Goal: Task Accomplishment & Management: Complete application form

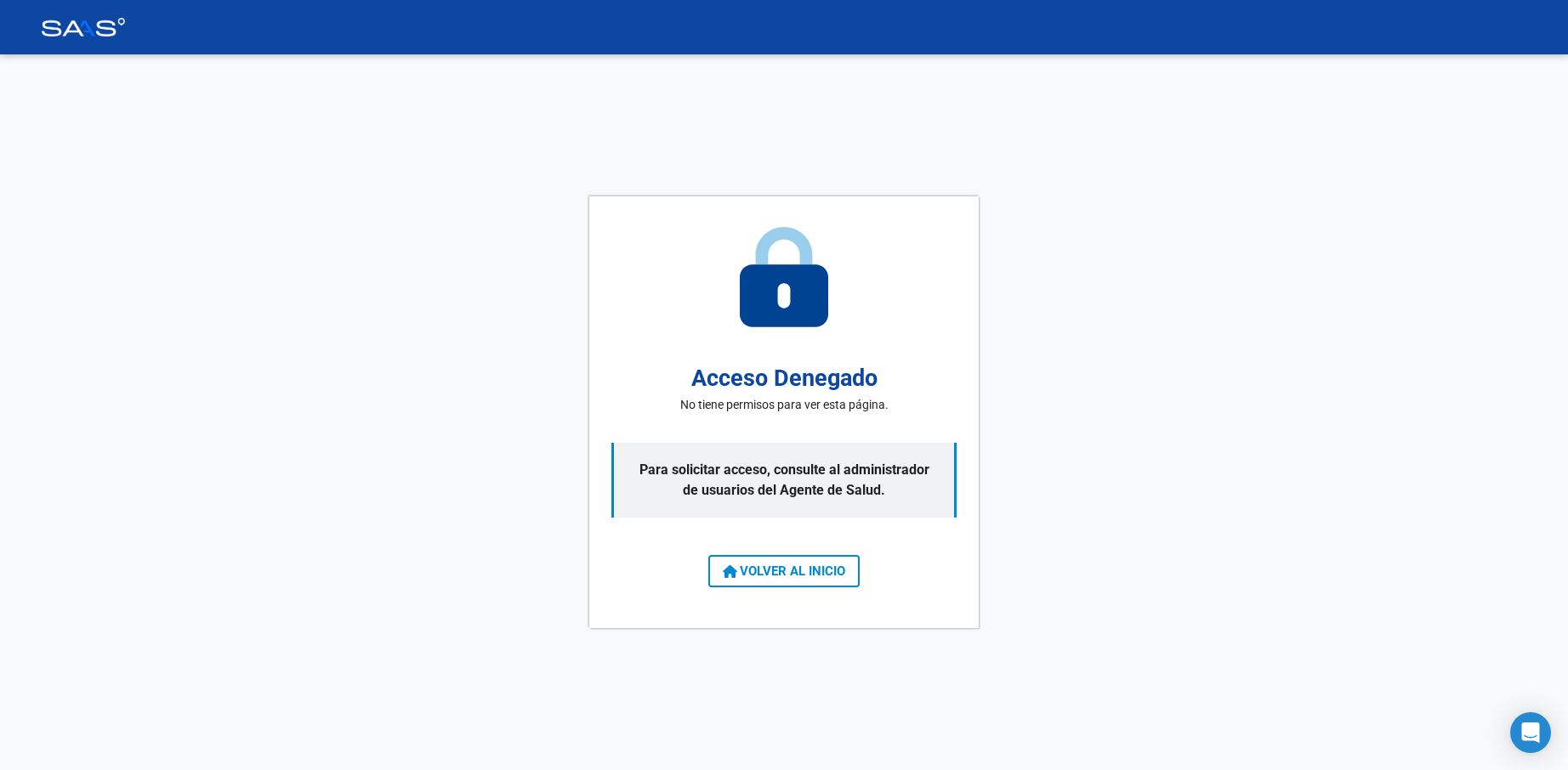
click at [778, 578] on span "VOLVER AL INICIO" at bounding box center [784, 571] width 123 height 15
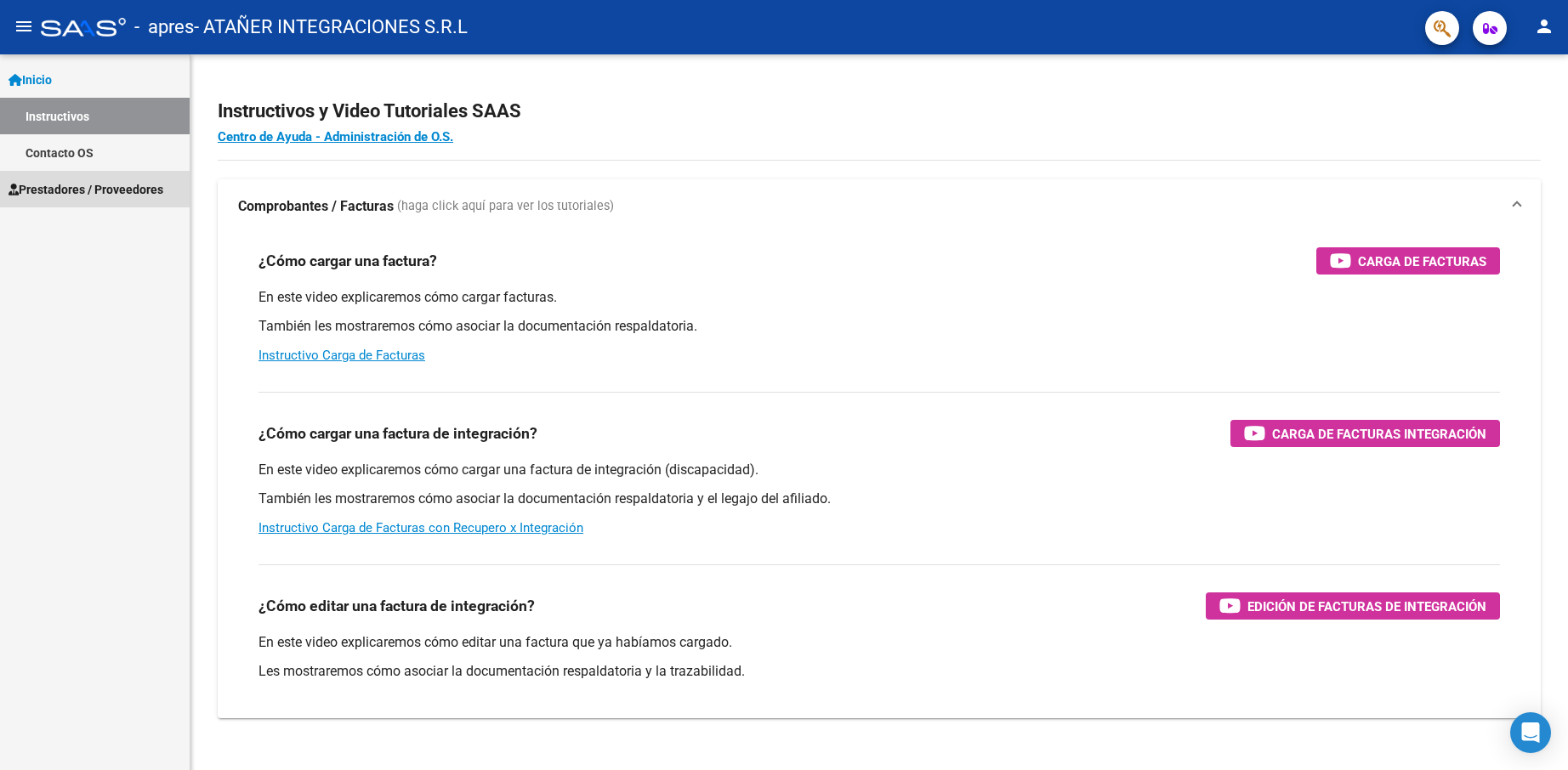
click at [79, 193] on span "Prestadores / Proveedores" at bounding box center [85, 189] width 155 height 19
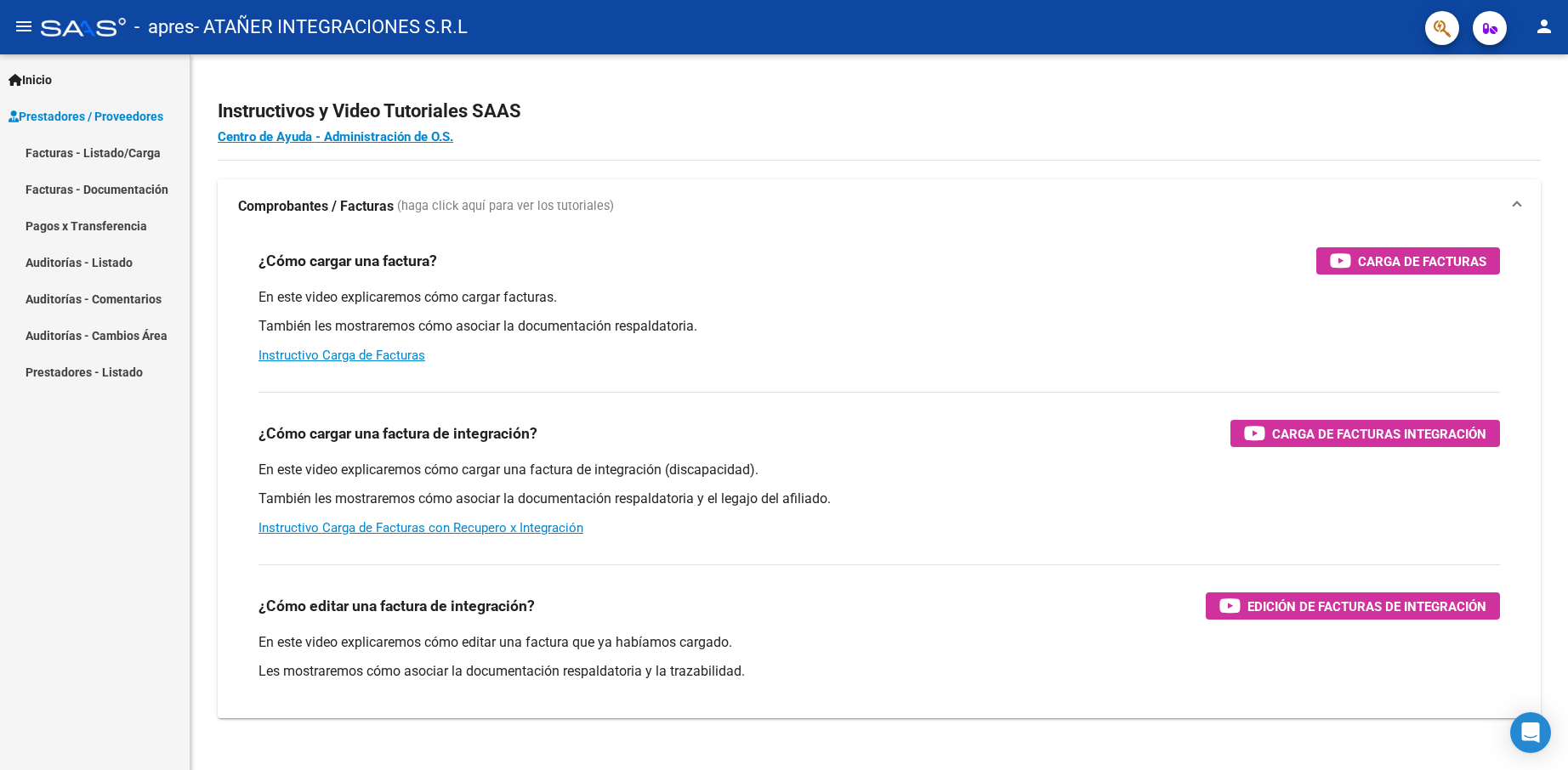
click at [110, 146] on link "Facturas - Listado/Carga" at bounding box center [95, 152] width 190 height 37
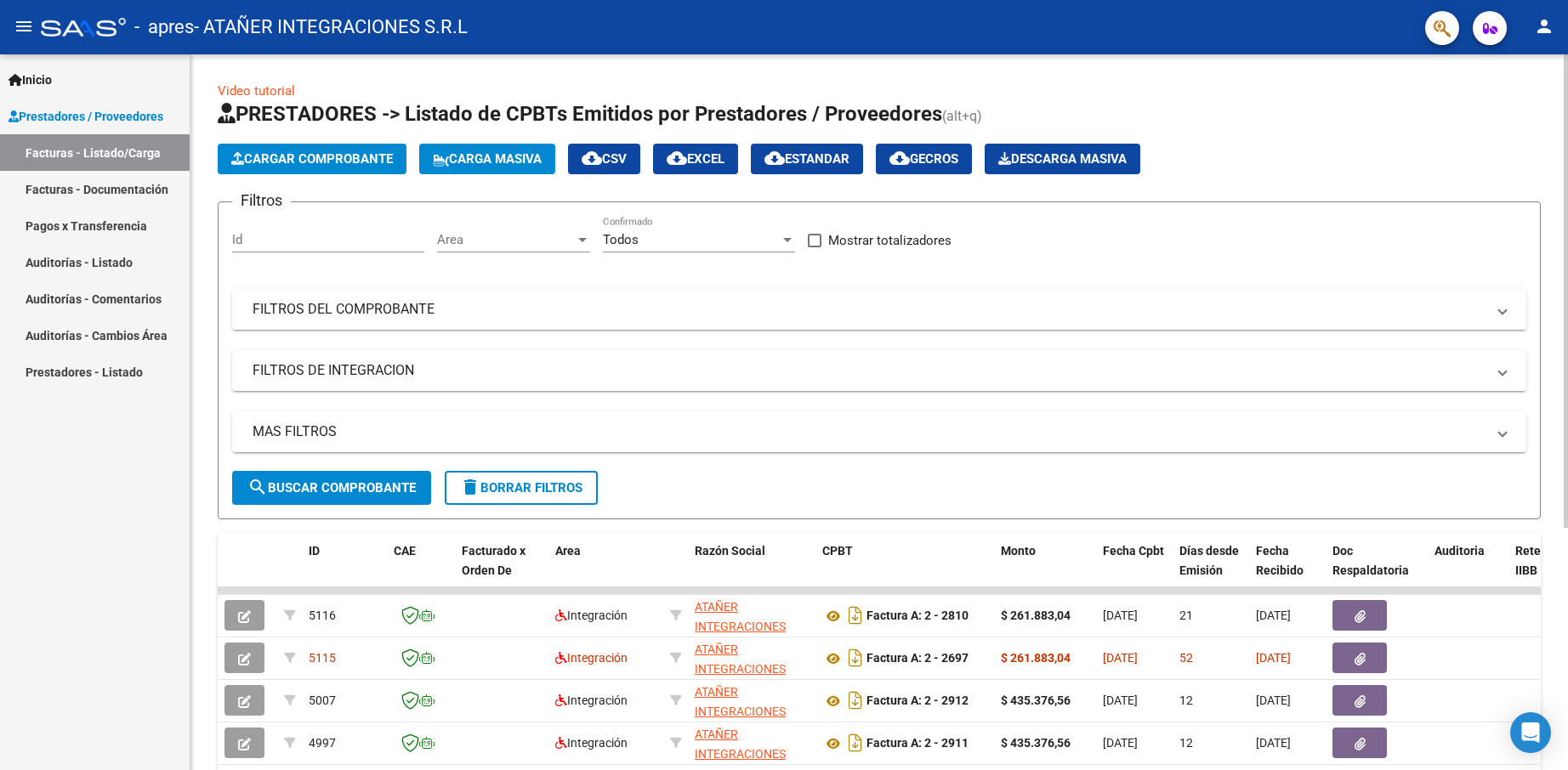
click at [336, 321] on mat-expansion-panel-header "FILTROS DEL COMPROBANTE" at bounding box center [878, 310] width 1294 height 41
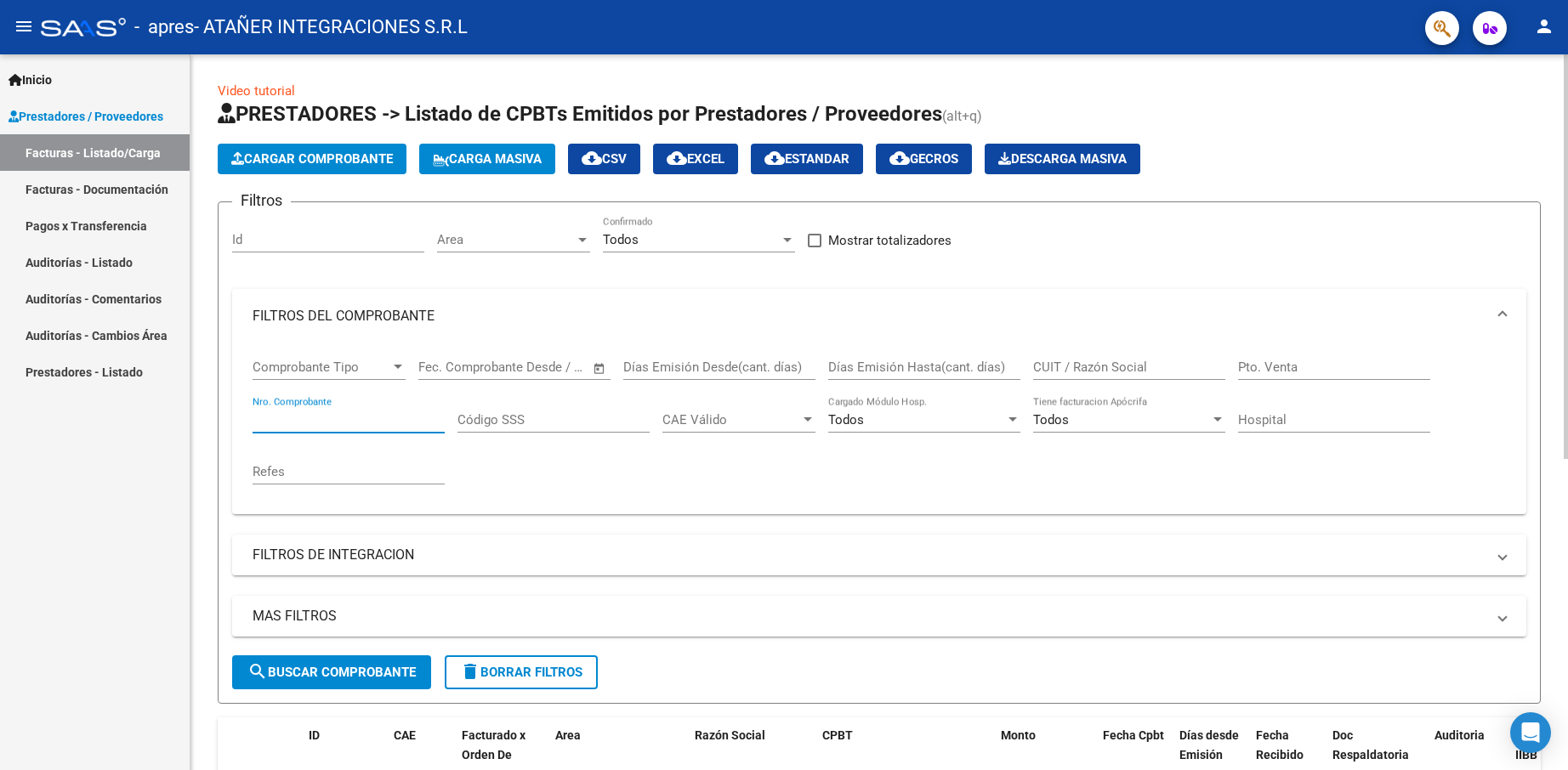
click at [328, 424] on input "Nro. Comprobante" at bounding box center [348, 420] width 193 height 15
type input "00002694"
click at [348, 673] on span "search Buscar Comprobante" at bounding box center [331, 672] width 168 height 15
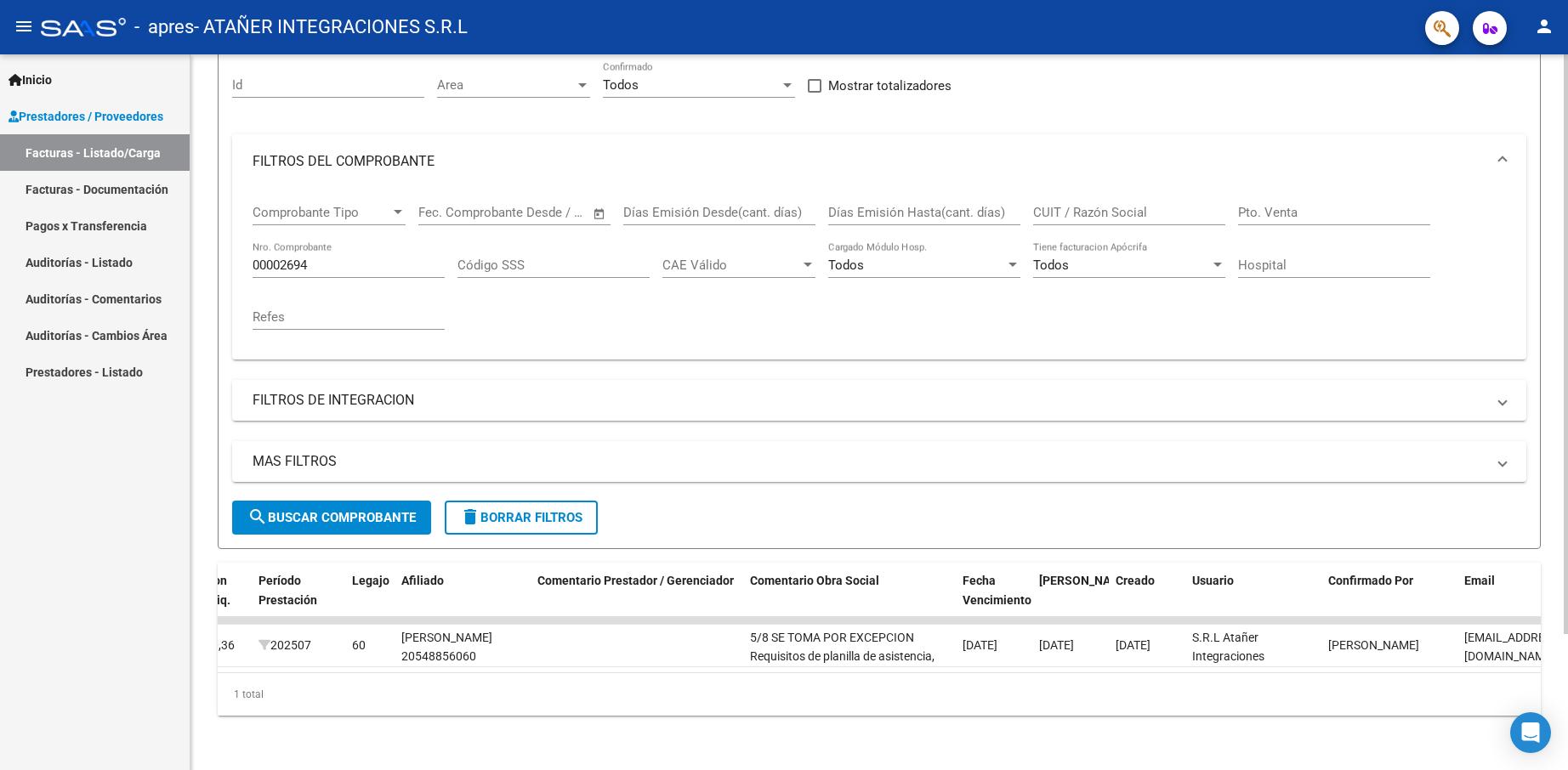
scroll to position [0, 2181]
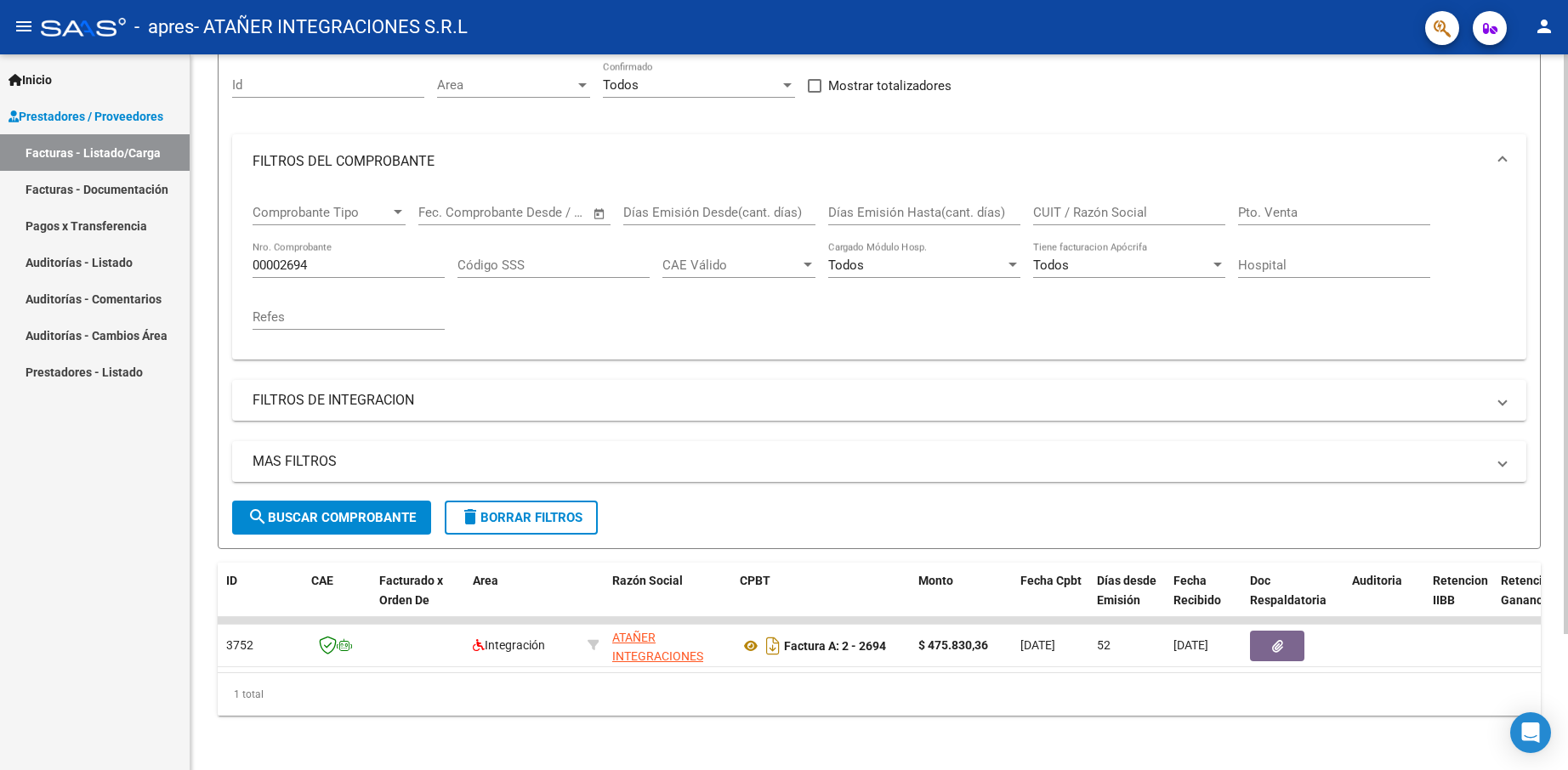
scroll to position [0, 0]
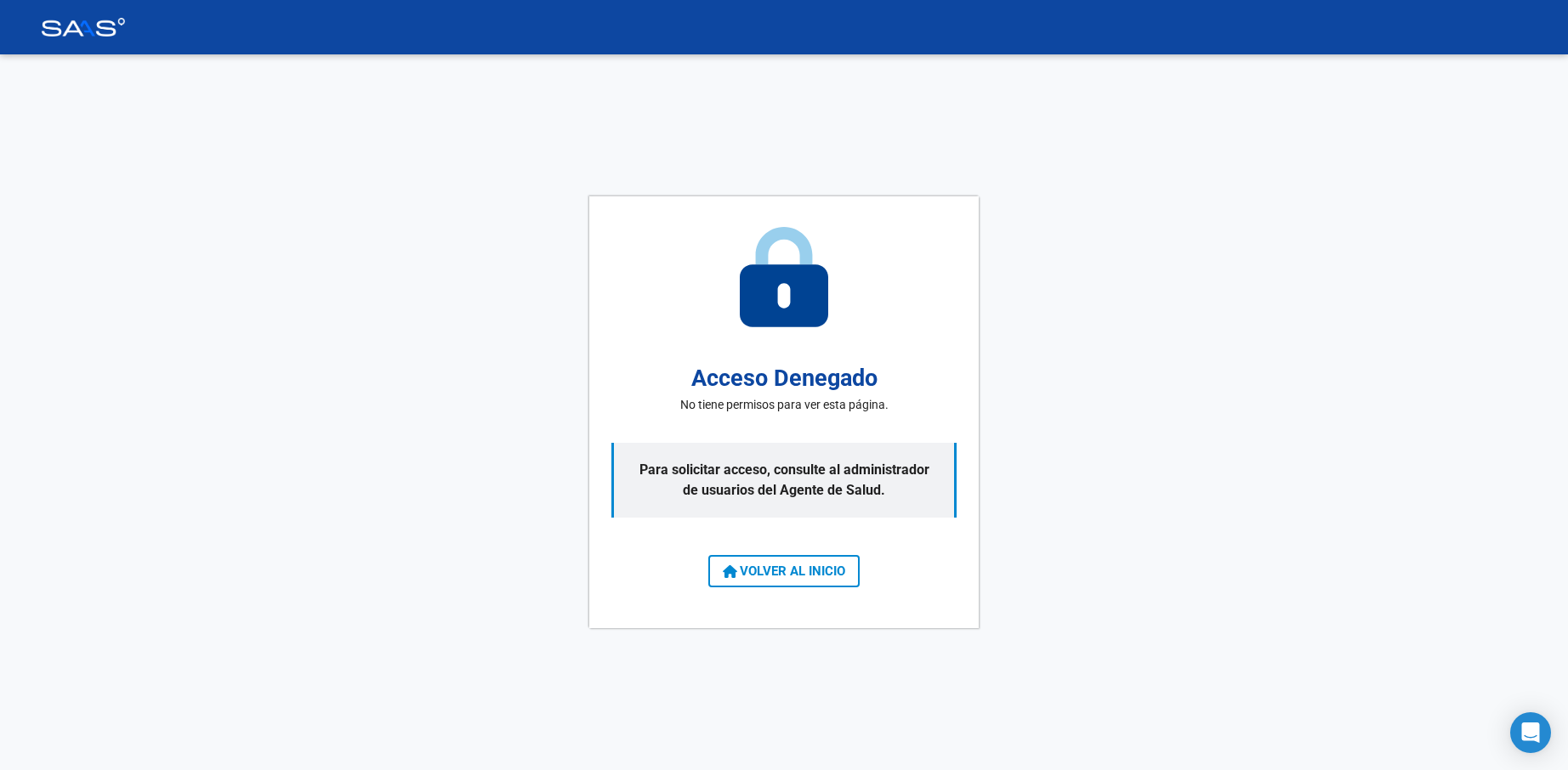
click at [65, 28] on img at bounding box center [83, 27] width 85 height 19
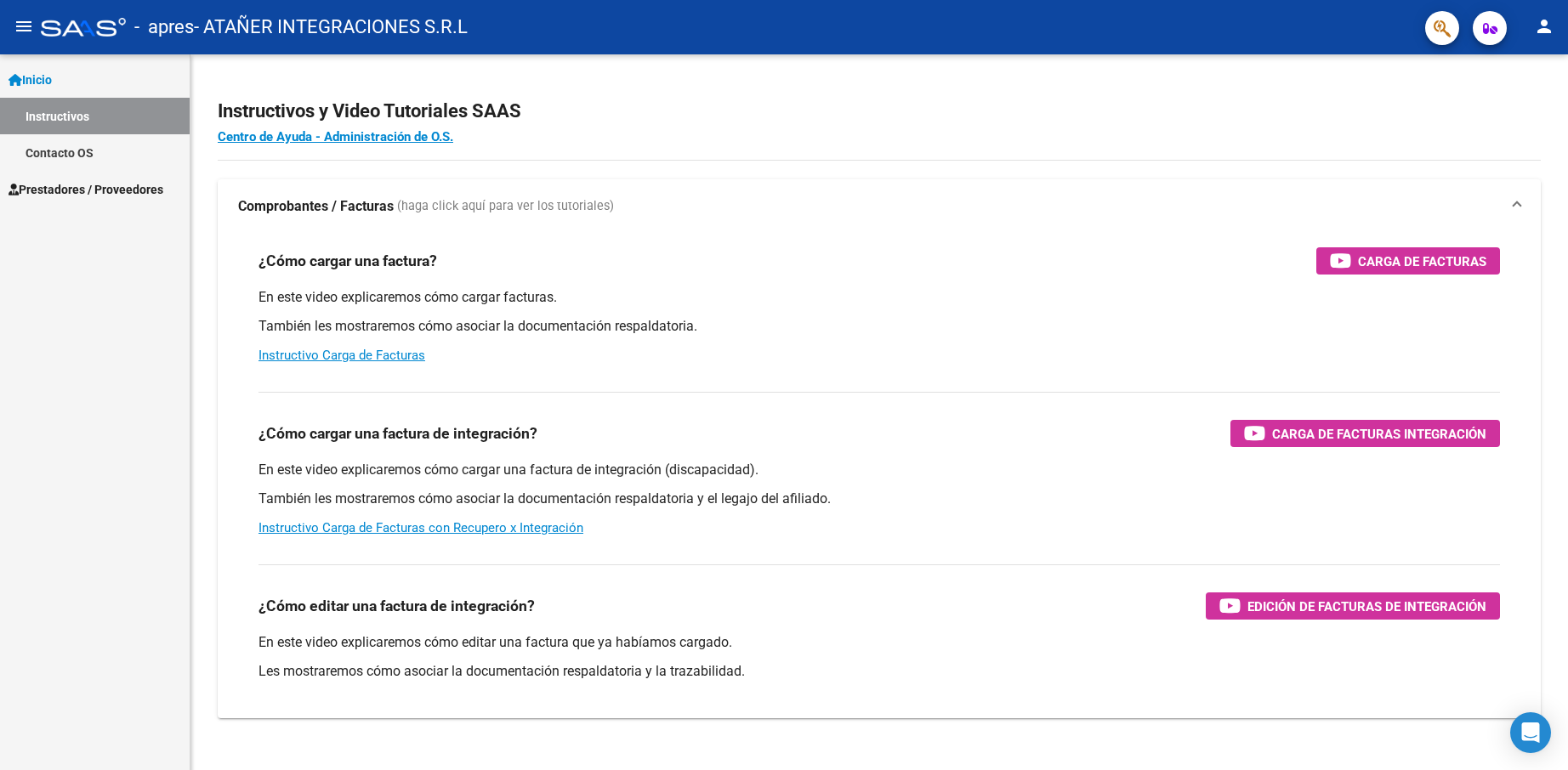
click at [105, 182] on span "Prestadores / Proveedores" at bounding box center [85, 189] width 155 height 19
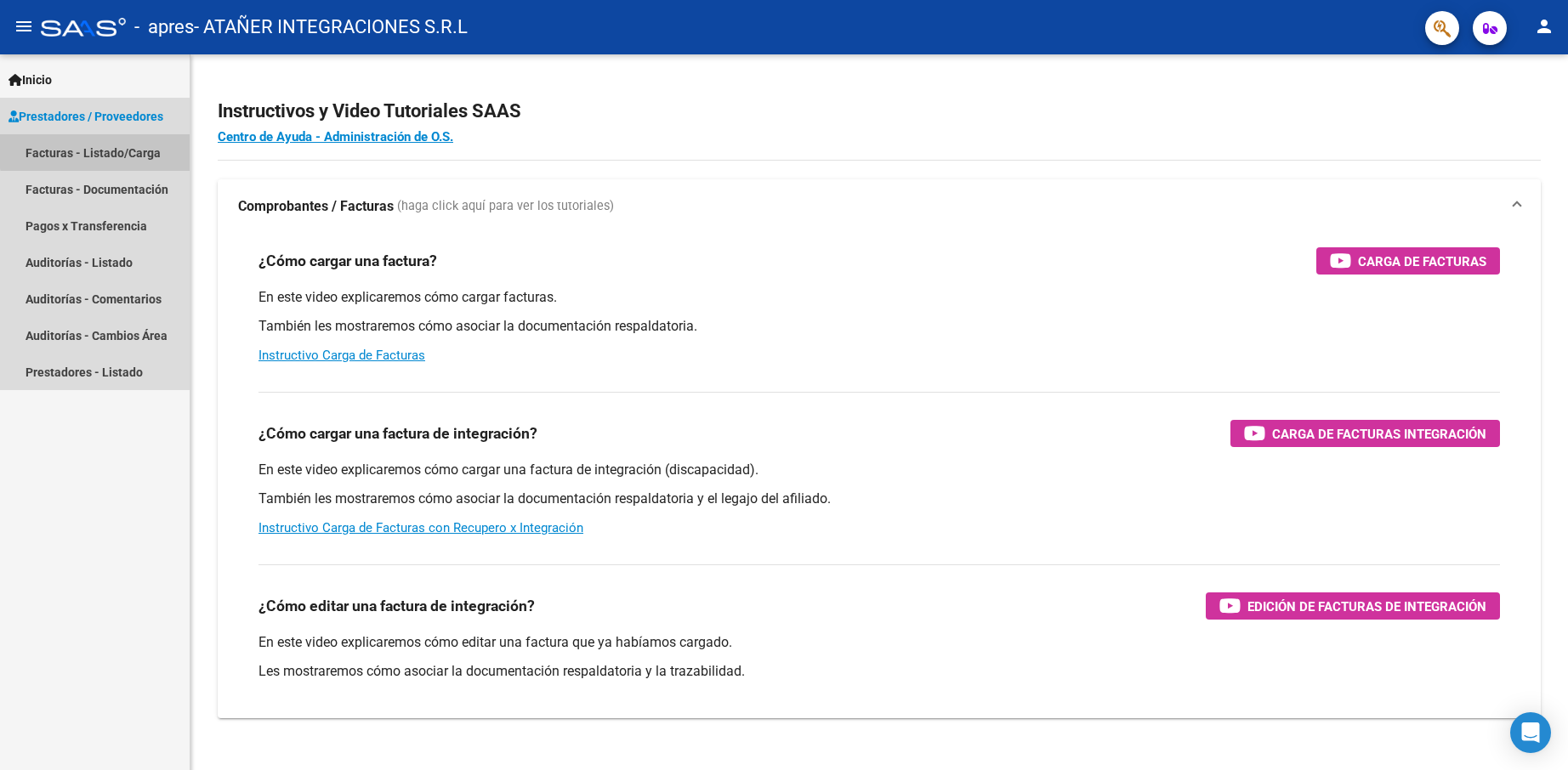
click at [109, 150] on link "Facturas - Listado/Carga" at bounding box center [95, 152] width 190 height 37
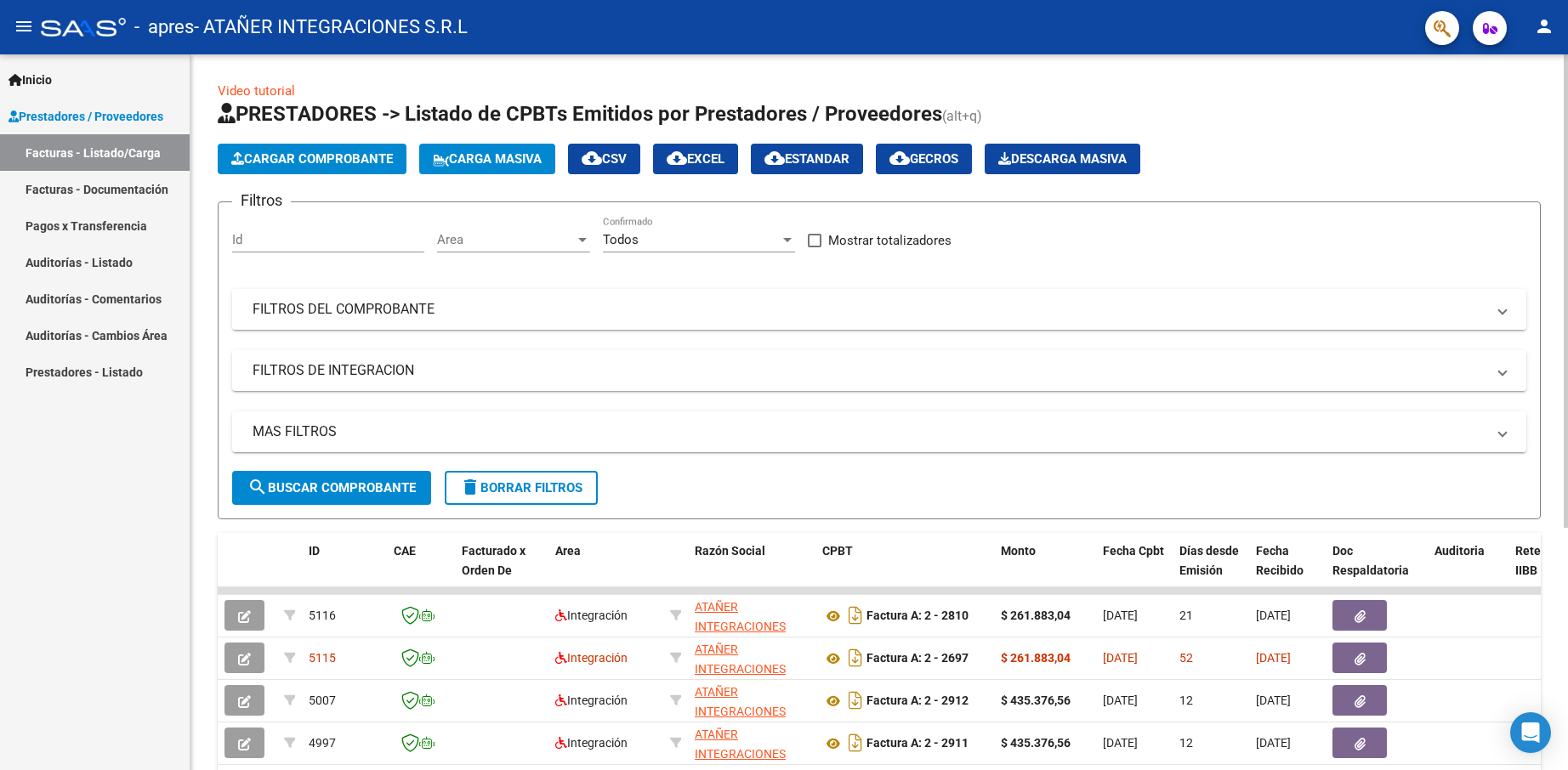
click at [296, 320] on mat-expansion-panel-header "FILTROS DEL COMPROBANTE" at bounding box center [878, 310] width 1294 height 41
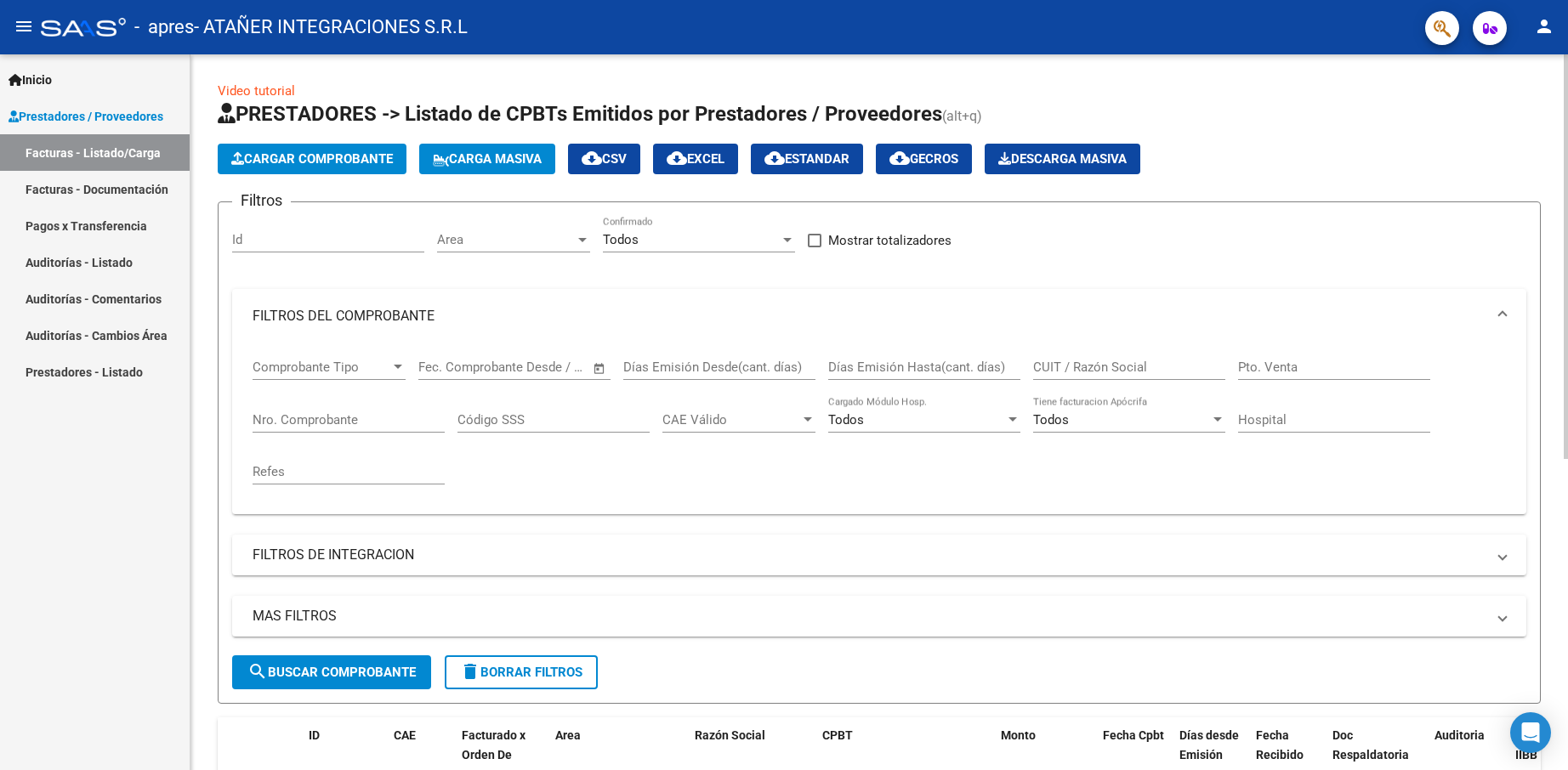
click at [307, 426] on input "Nro. Comprobante" at bounding box center [348, 420] width 193 height 15
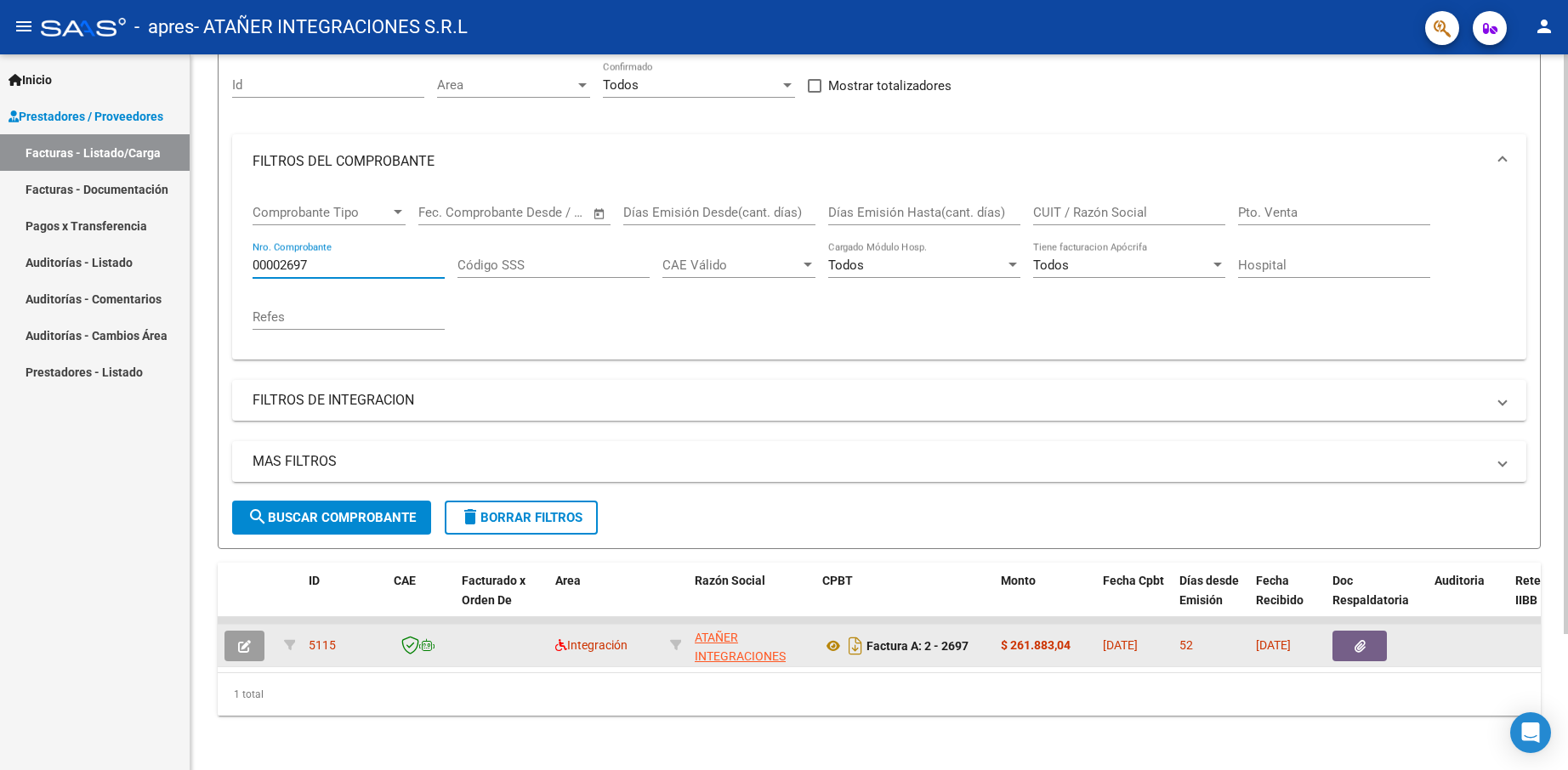
type input "00002697"
click at [242, 640] on icon "button" at bounding box center [244, 646] width 13 height 13
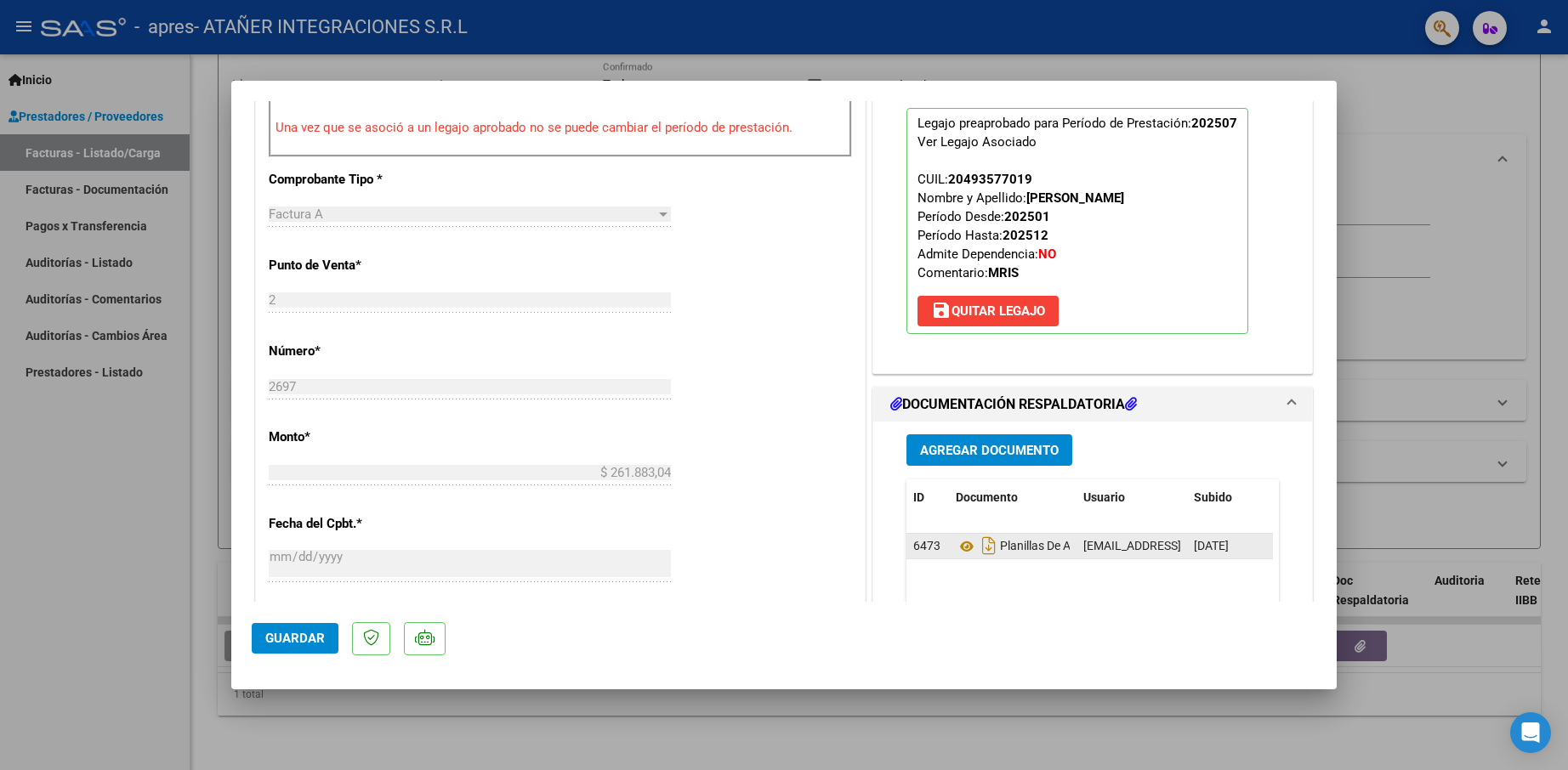
scroll to position [680, 0]
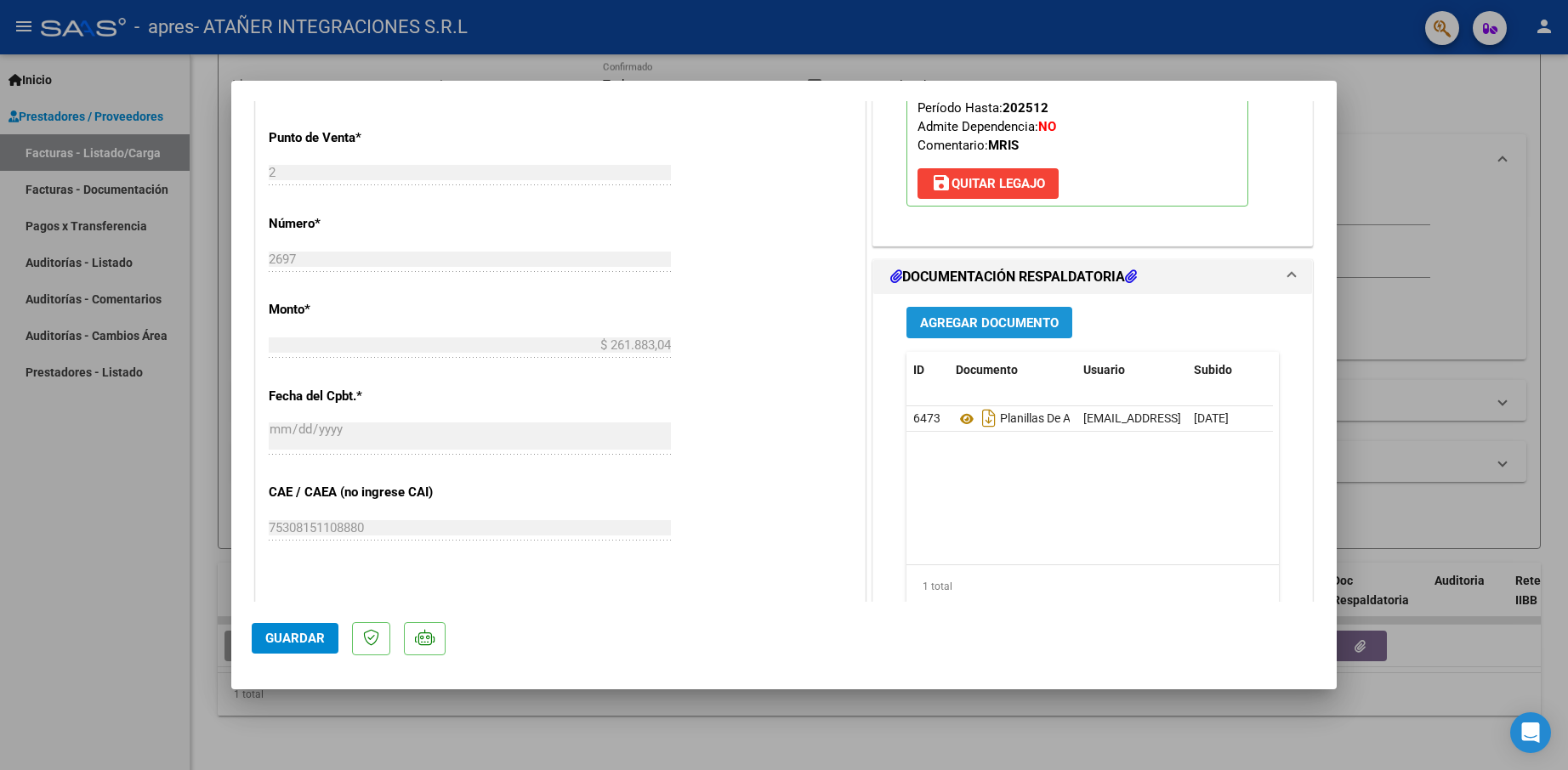
click at [989, 330] on button "Agregar Documento" at bounding box center [989, 322] width 166 height 31
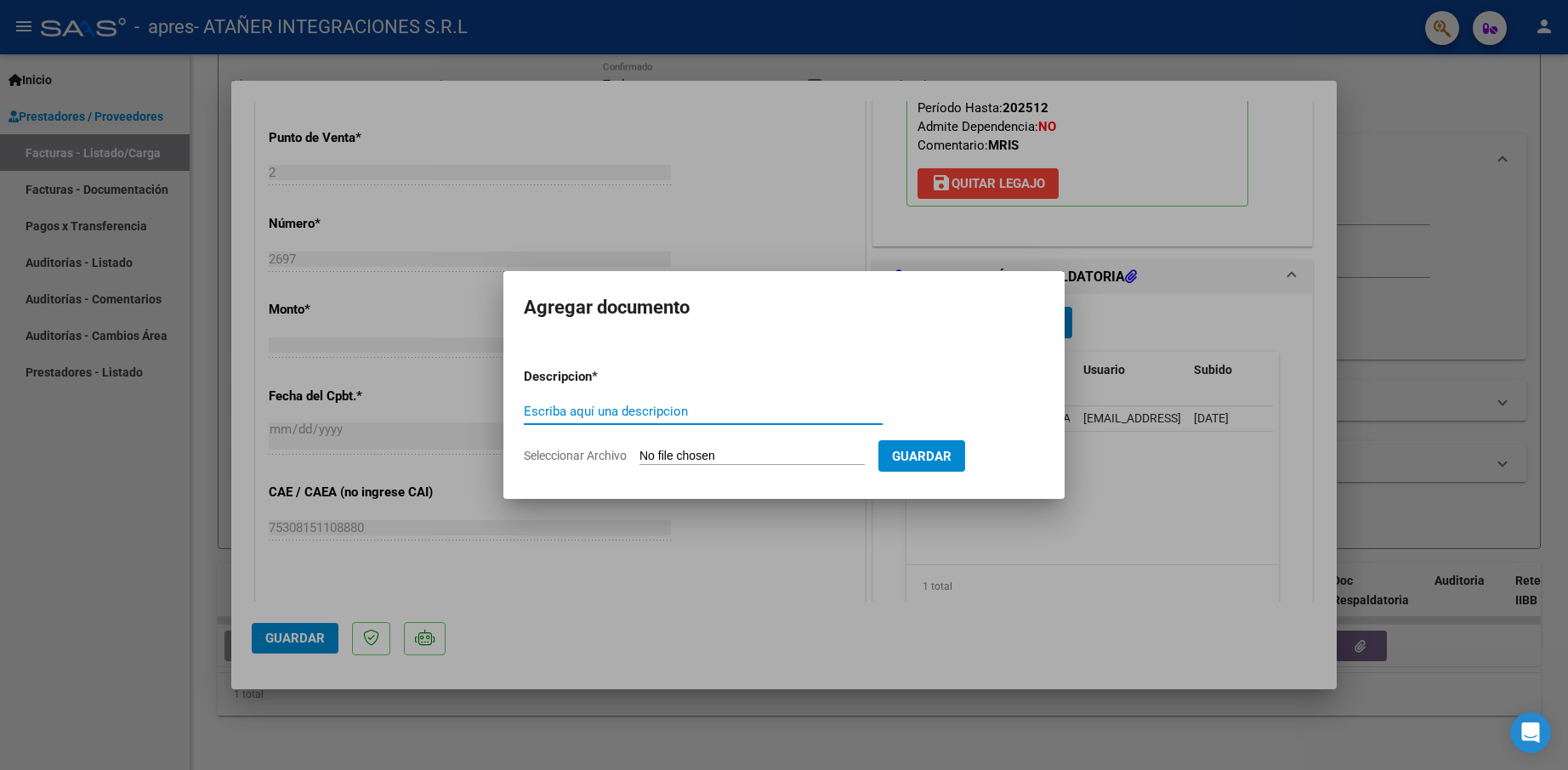
click at [601, 408] on input "Escriba aquí una descripcion" at bounding box center [703, 411] width 359 height 15
type input "Nota de credito"
click at [707, 454] on input "Seleccionar Archivo" at bounding box center [752, 457] width 226 height 16
type input "C:\fakepath\Nota de Crédito A Nº 0002-00000372.PDF"
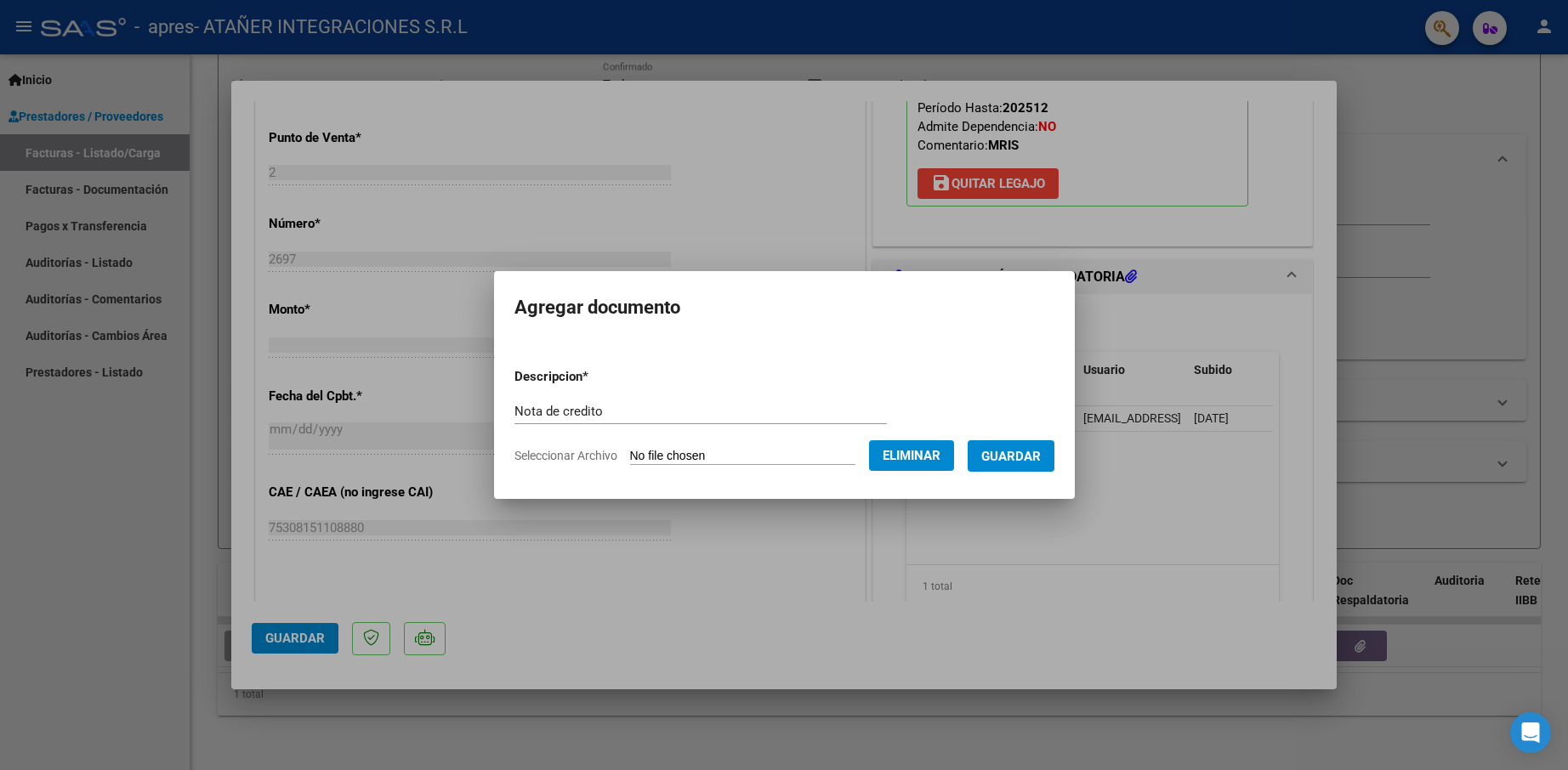
click at [1024, 446] on button "Guardar" at bounding box center [1011, 456] width 87 height 31
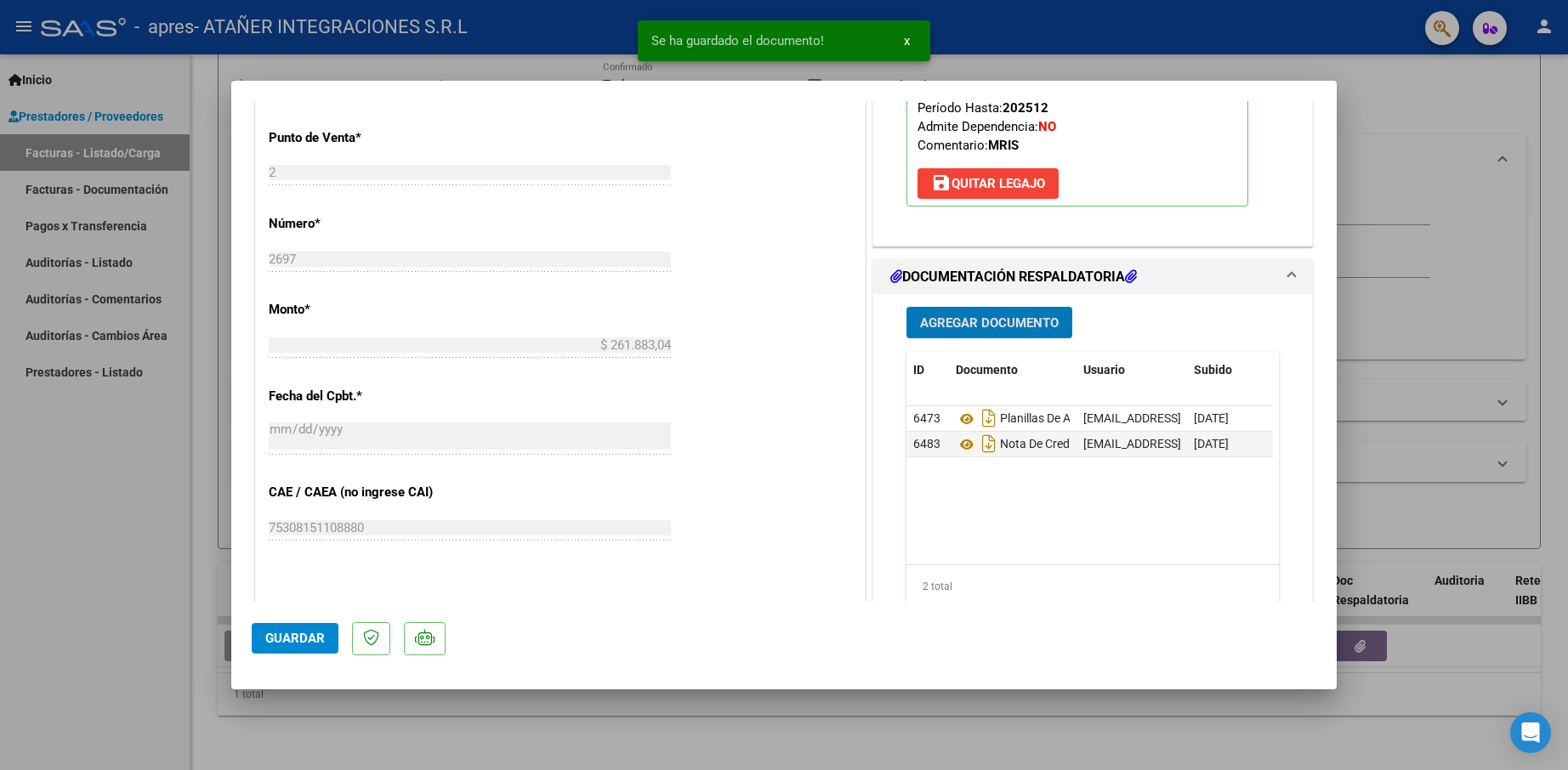
click at [295, 637] on span "Guardar" at bounding box center [295, 638] width 59 height 15
click at [93, 613] on div at bounding box center [784, 385] width 1568 height 770
type input "$ 0,00"
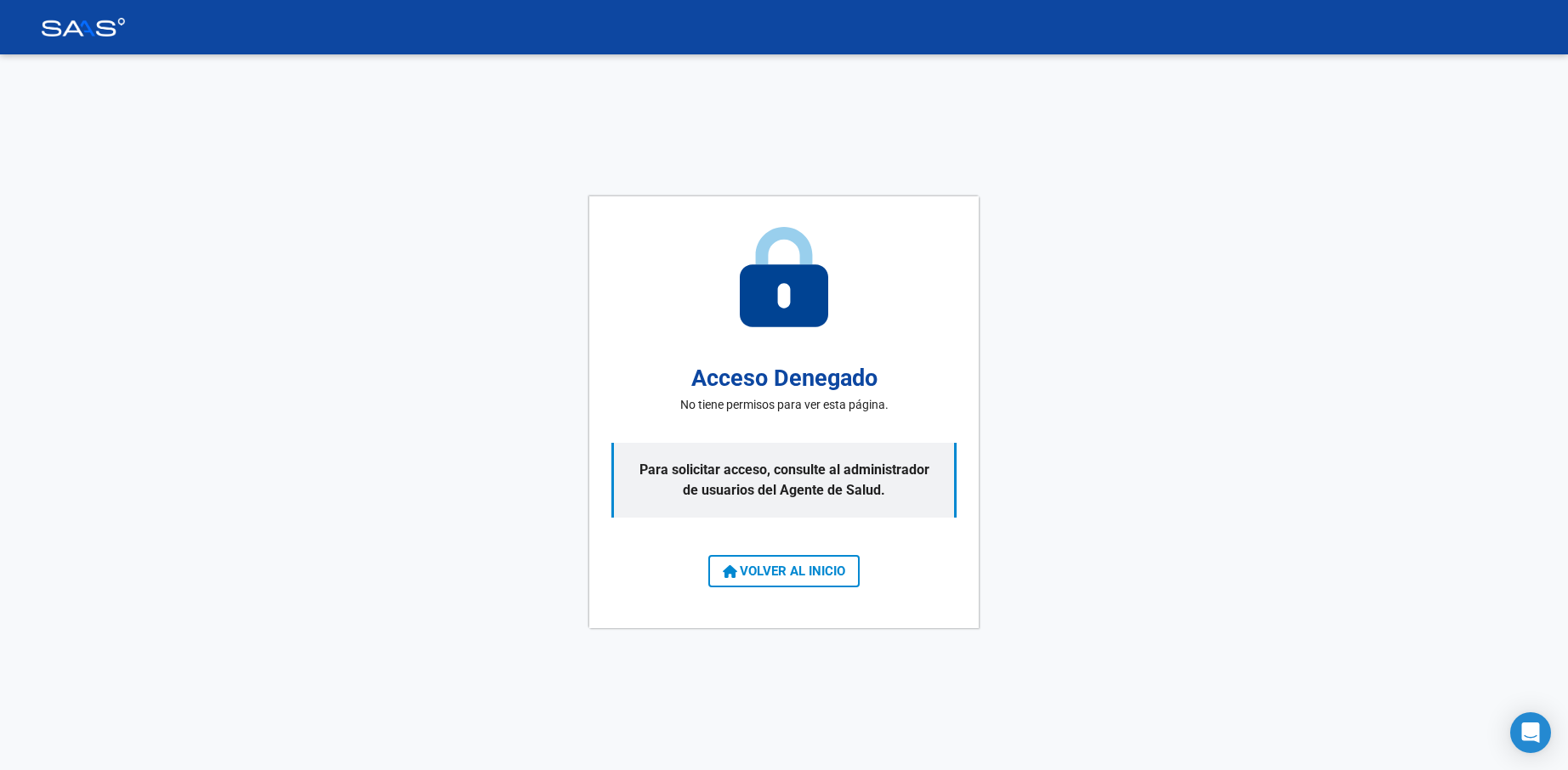
click at [776, 564] on span "VOLVER AL INICIO" at bounding box center [784, 571] width 123 height 15
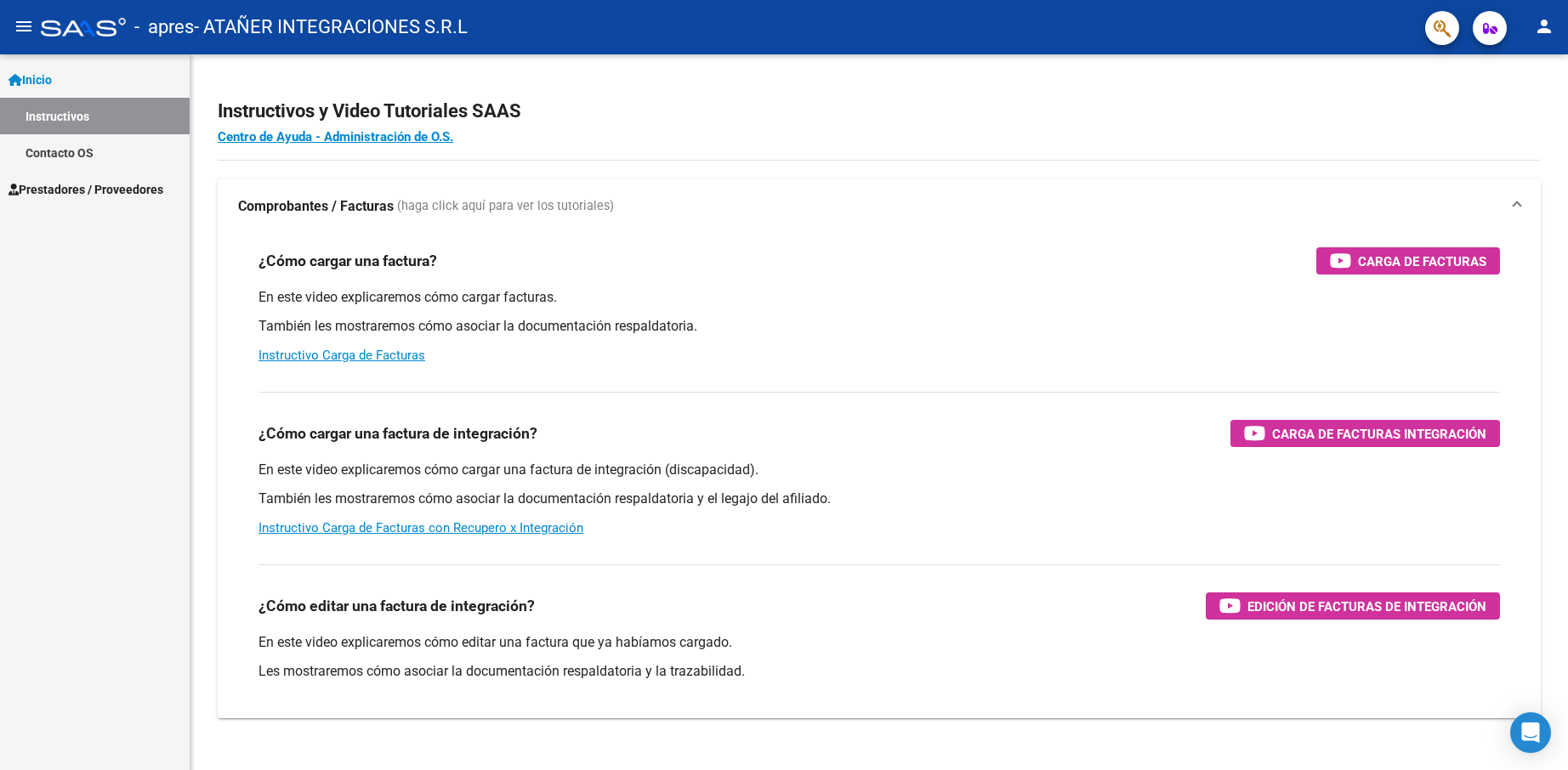
click at [103, 189] on span "Prestadores / Proveedores" at bounding box center [85, 189] width 155 height 19
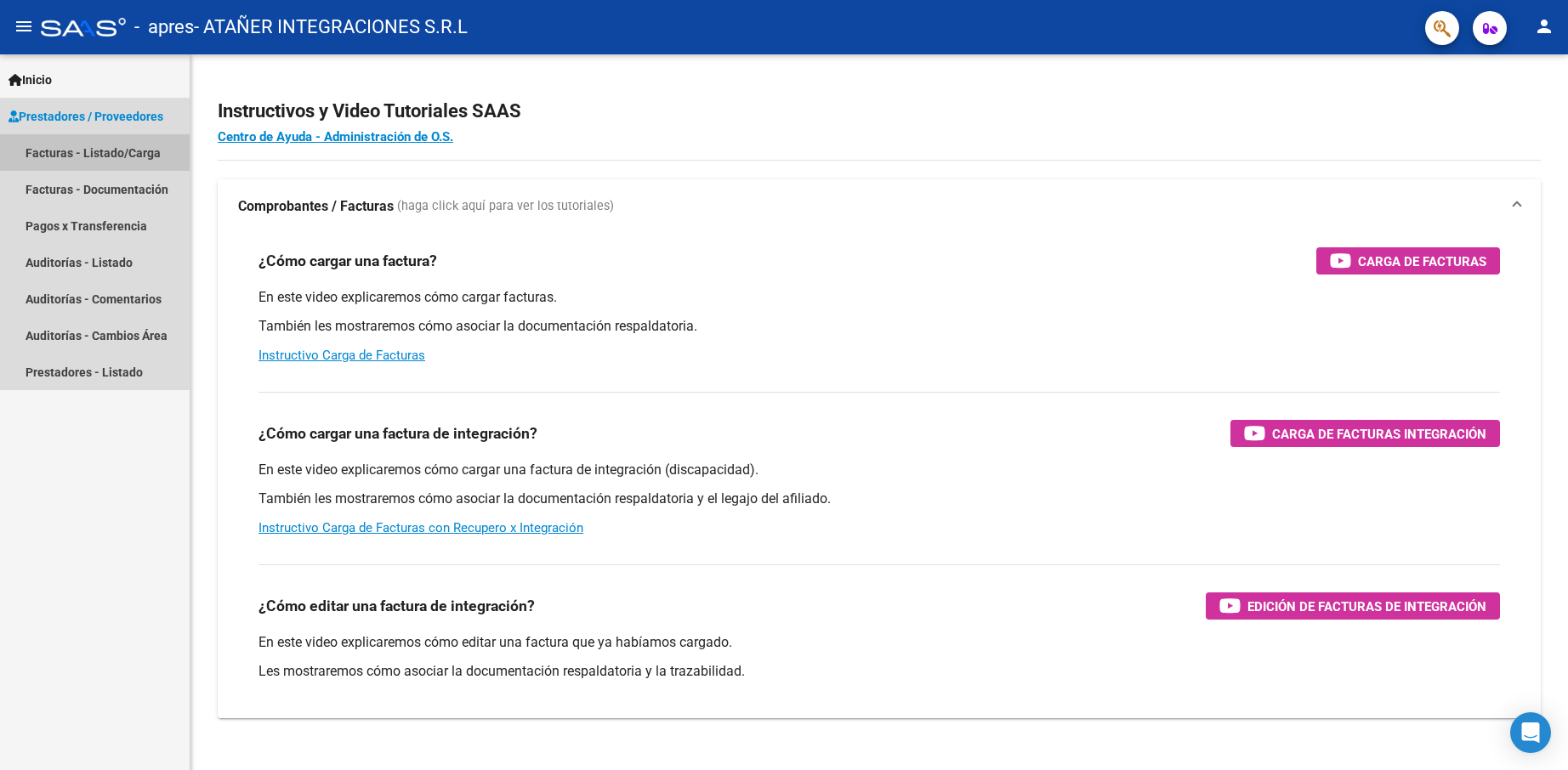
click at [74, 147] on link "Facturas - Listado/Carga" at bounding box center [95, 152] width 190 height 37
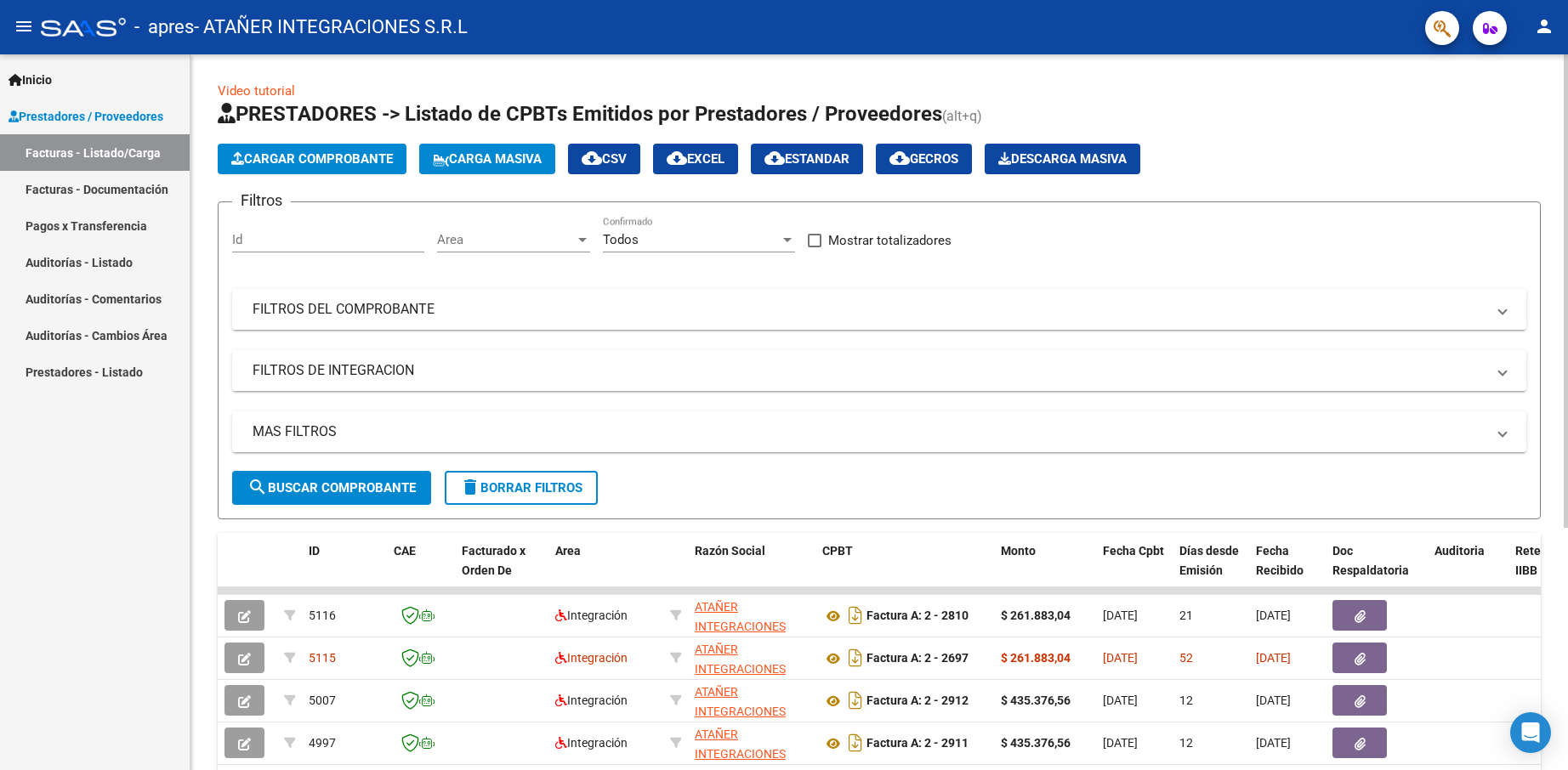
click at [330, 323] on mat-expansion-panel-header "FILTROS DEL COMPROBANTE" at bounding box center [878, 310] width 1294 height 41
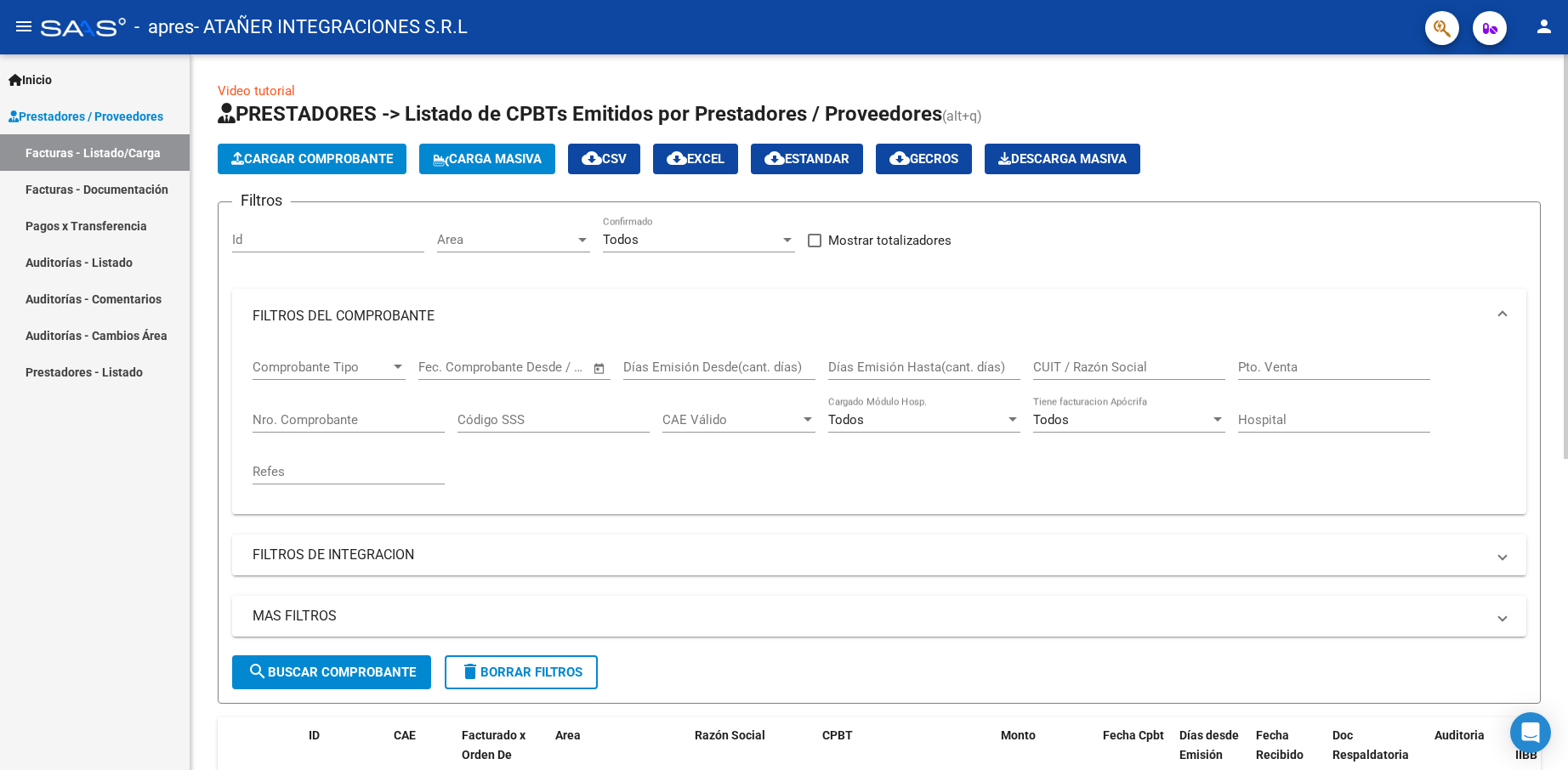
click at [298, 423] on input "Nro. Comprobante" at bounding box center [348, 420] width 193 height 15
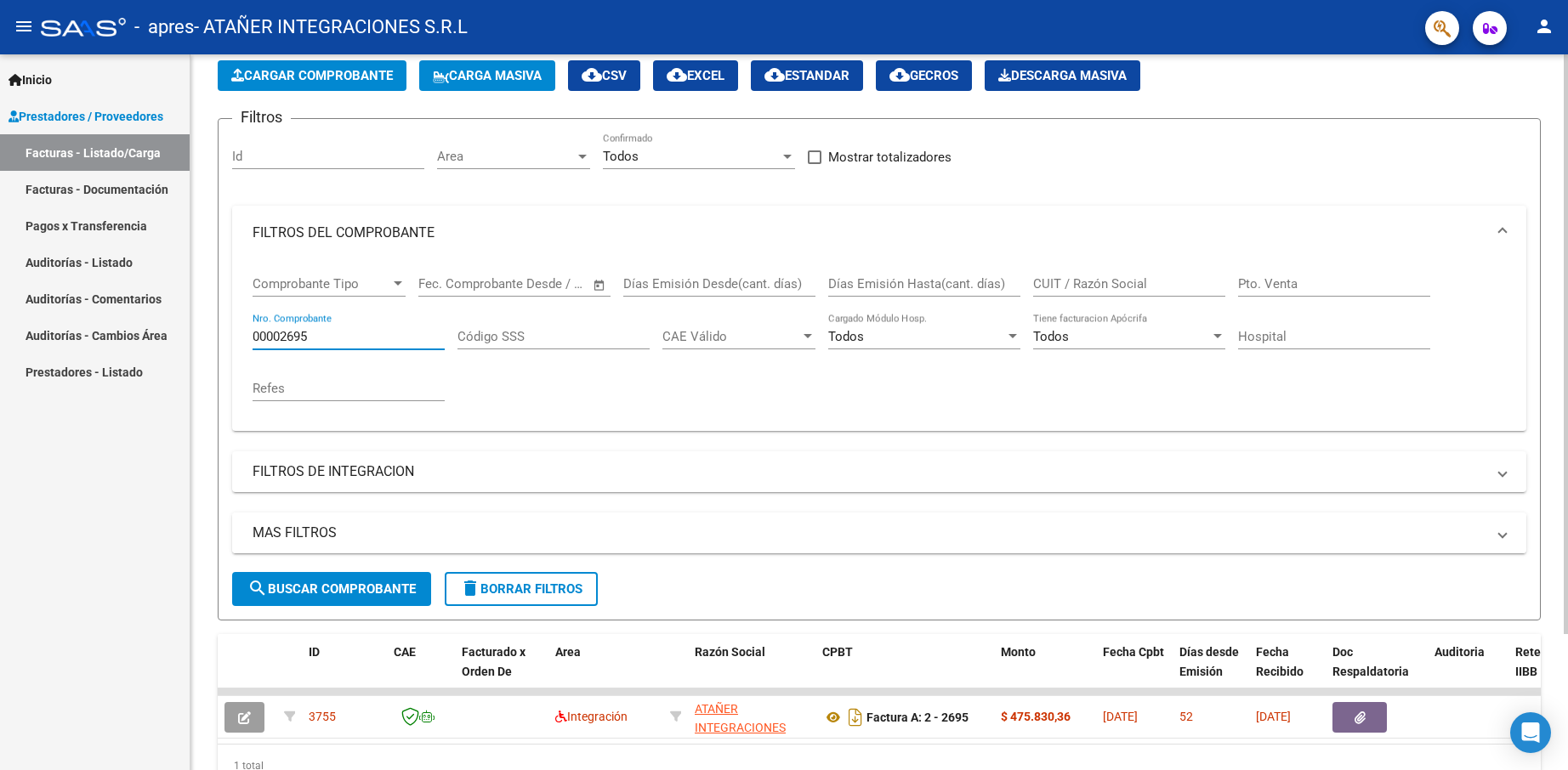
scroll to position [167, 0]
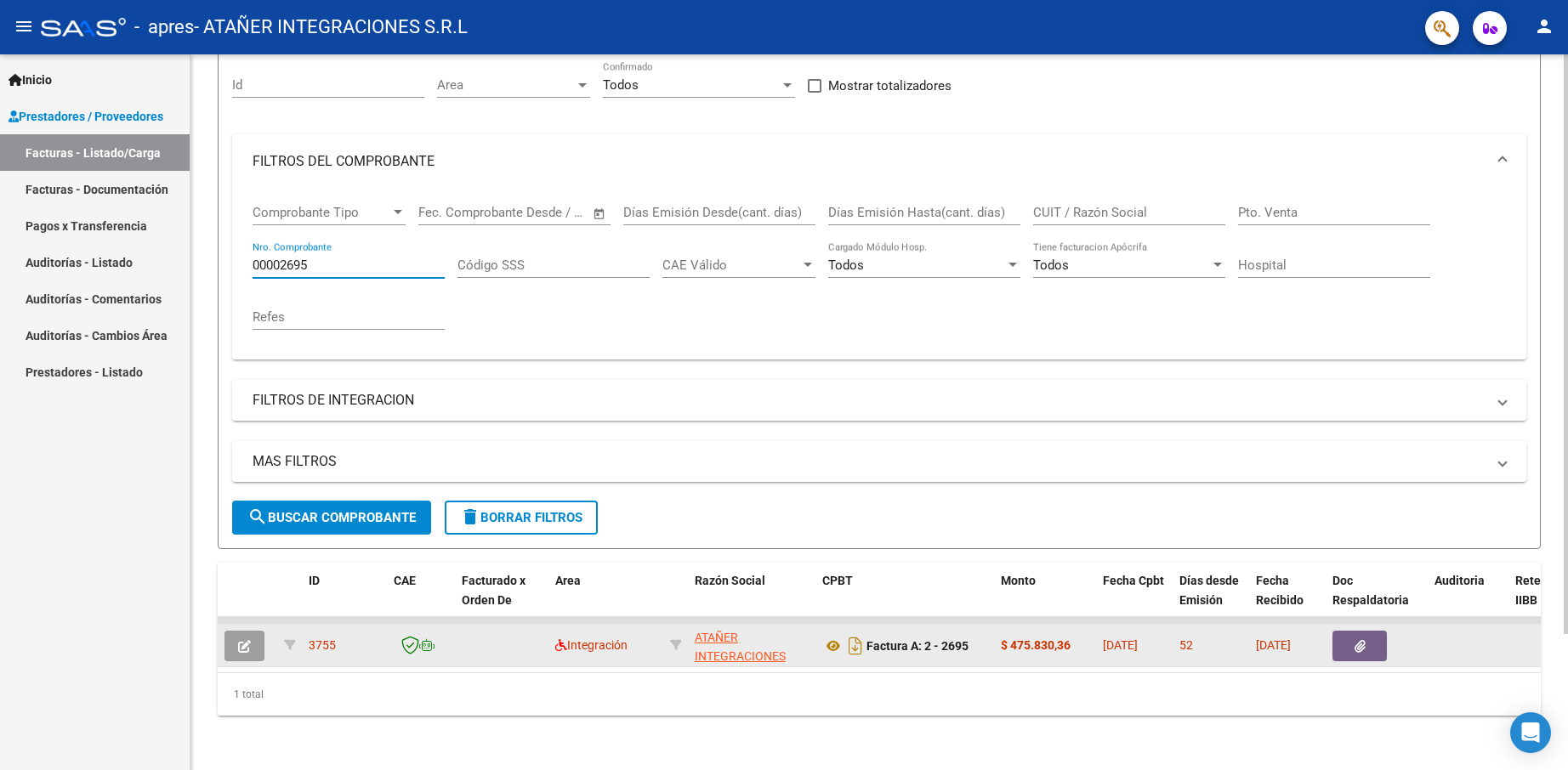
type input "00002695"
click at [1368, 632] on button "button" at bounding box center [1359, 646] width 55 height 30
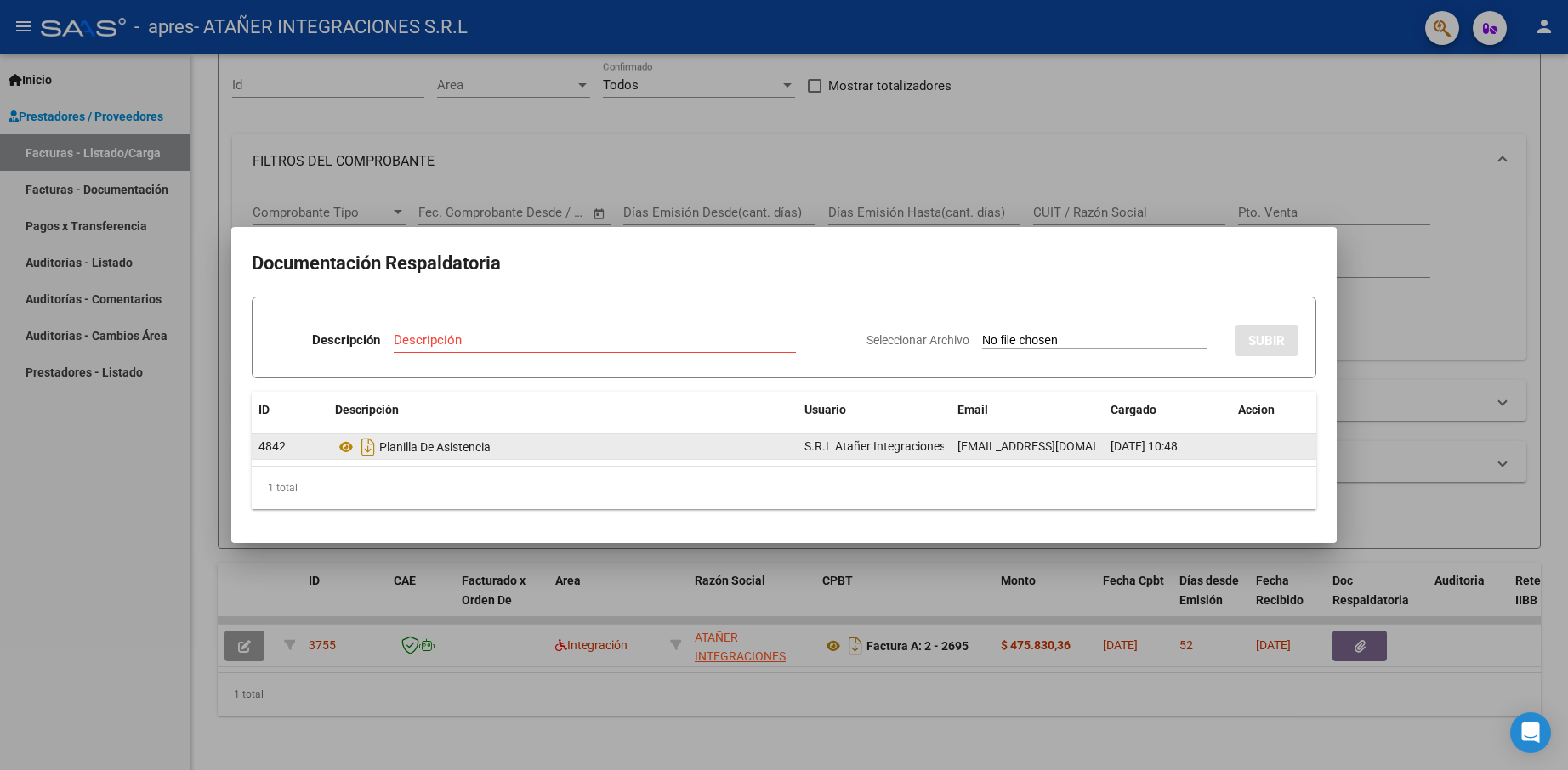
click at [856, 445] on span "S.R.L Atañer Integraciones" at bounding box center [875, 446] width 141 height 13
click at [346, 447] on icon at bounding box center [346, 447] width 22 height 21
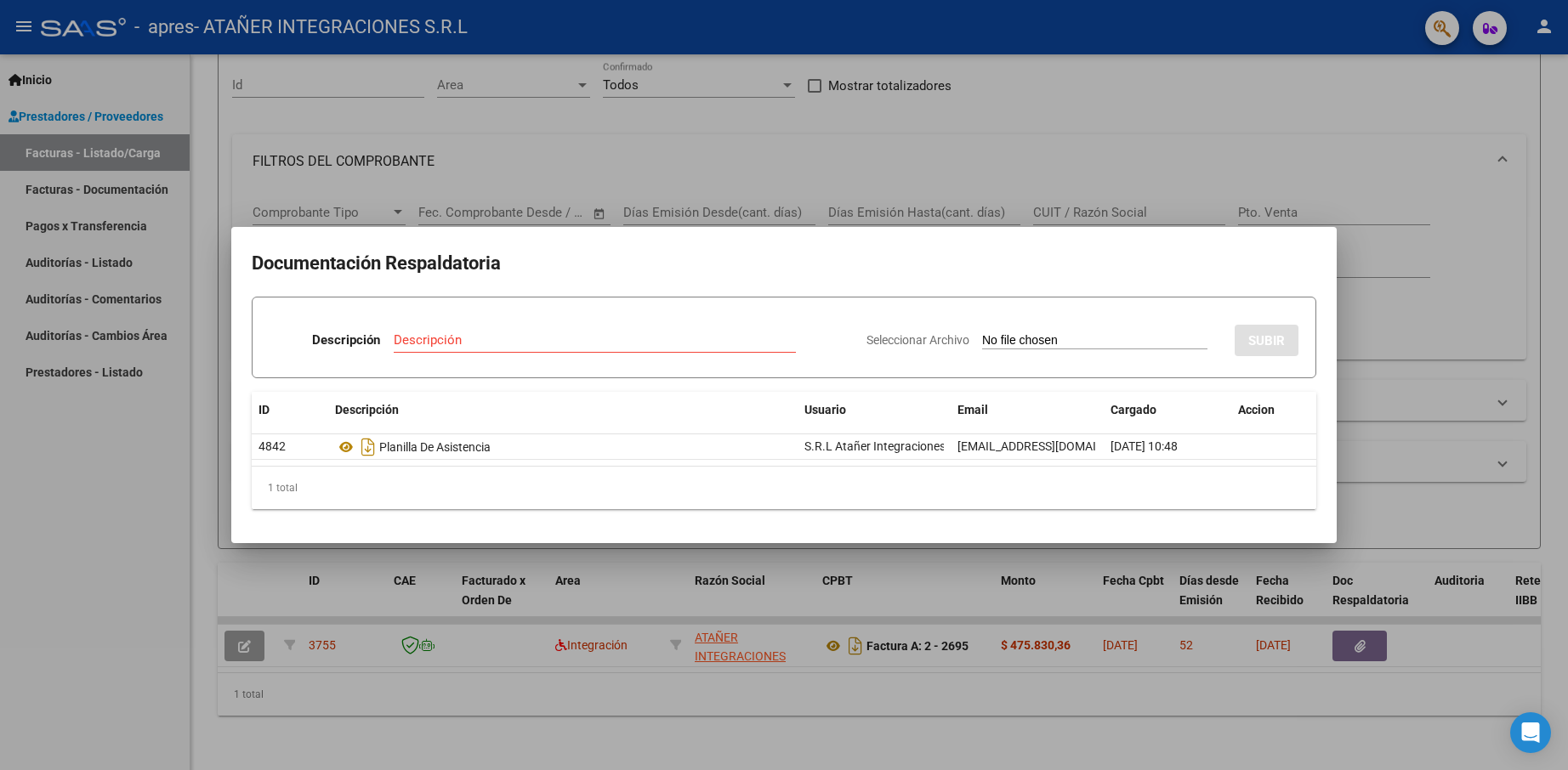
click at [795, 683] on div at bounding box center [784, 385] width 1568 height 770
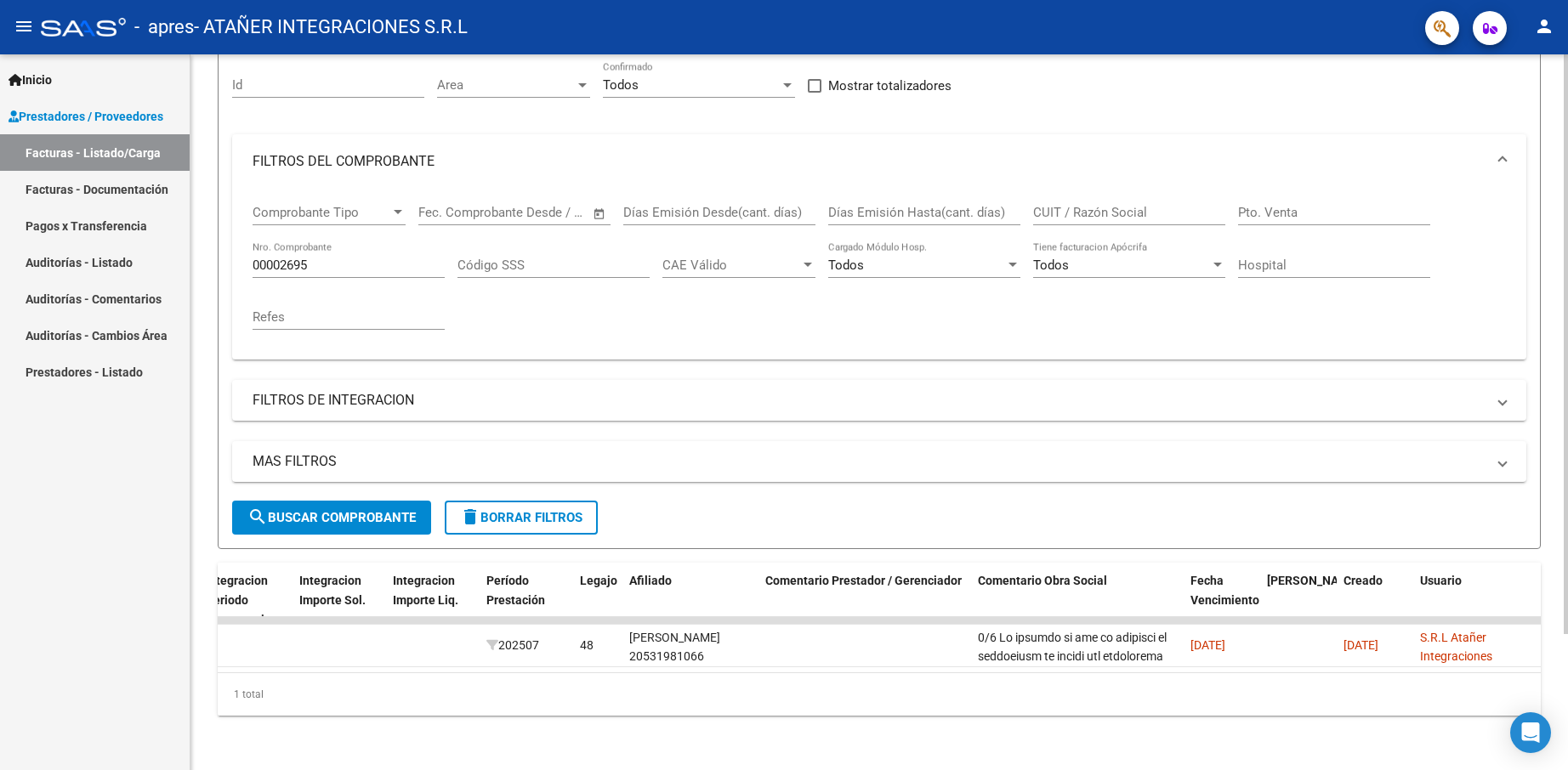
scroll to position [0, 1951]
click at [907, 701] on div "1 total" at bounding box center [878, 694] width 1323 height 42
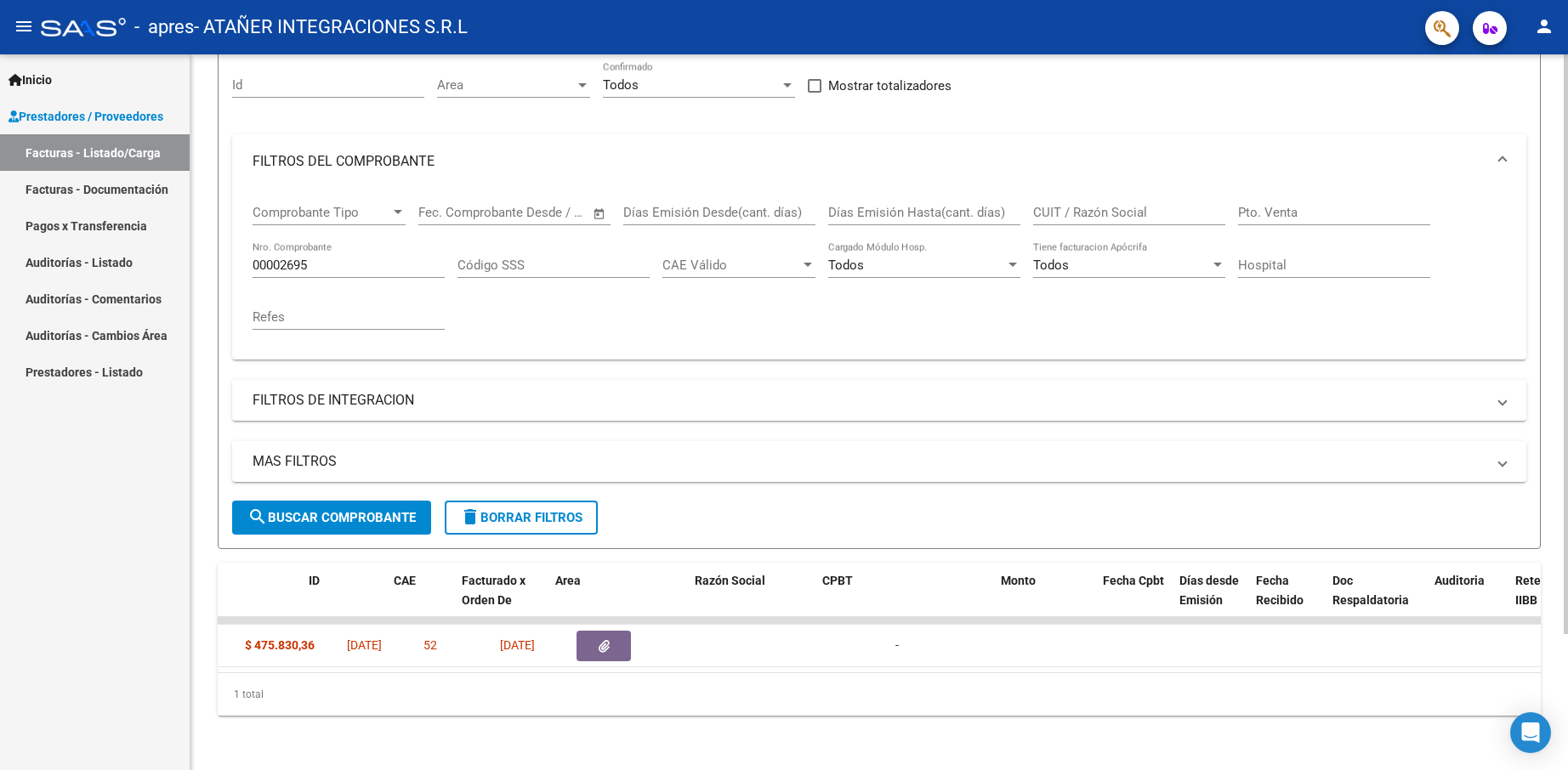
scroll to position [0, 0]
